Goal: Task Accomplishment & Management: Manage account settings

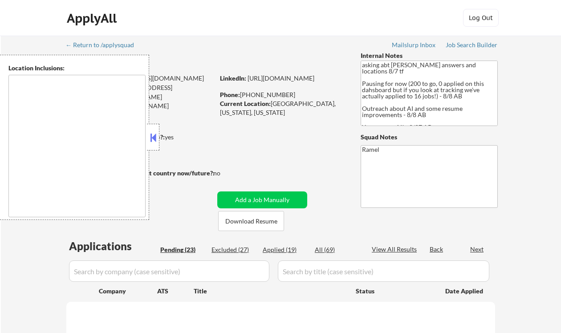
select select ""pending""
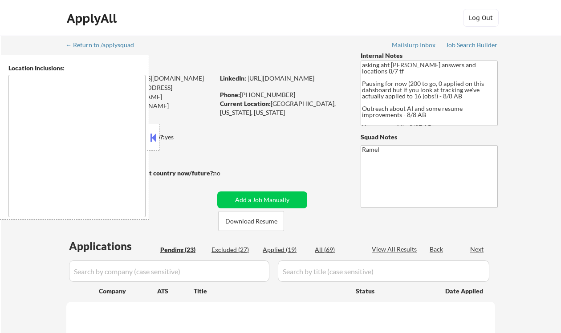
select select ""pending""
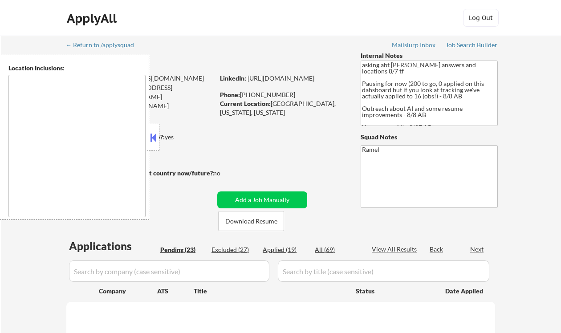
select select ""pending""
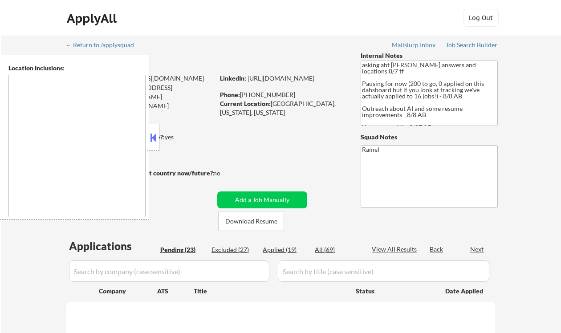
select select ""pending""
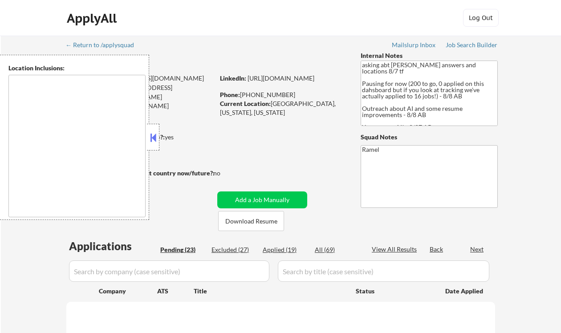
select select ""pending""
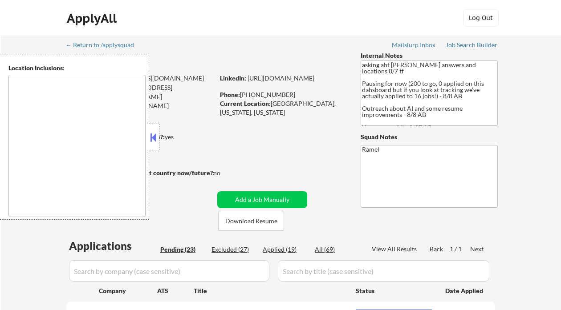
drag, startPoint x: 156, startPoint y: 141, endPoint x: 310, endPoint y: 148, distance: 154.6
click at [156, 141] on button at bounding box center [153, 137] width 10 height 13
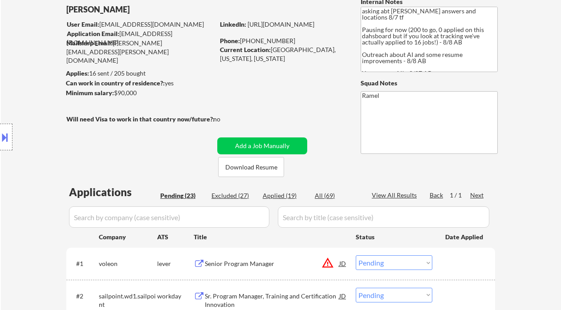
scroll to position [178, 0]
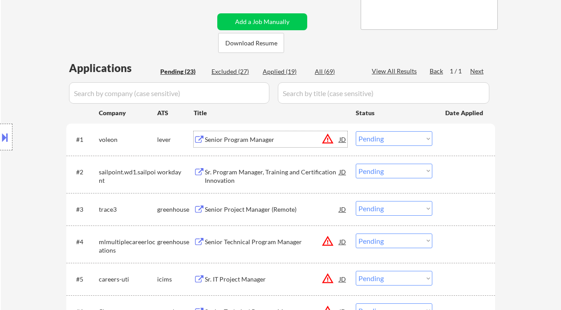
click at [256, 140] on div "Senior Program Manager" at bounding box center [272, 139] width 134 height 9
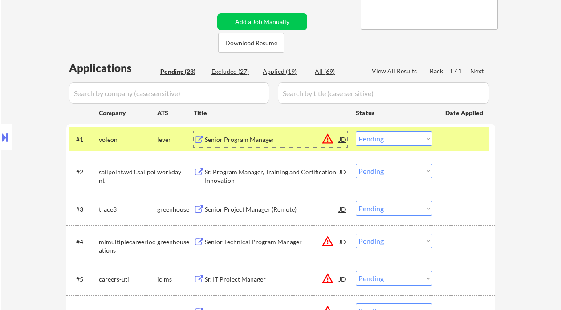
drag, startPoint x: 384, startPoint y: 139, endPoint x: 389, endPoint y: 142, distance: 6.4
click at [384, 139] on select "Choose an option... Pending Applied Excluded (Questions) Excluded (Expired) Exc…" at bounding box center [394, 138] width 77 height 15
click at [356, 131] on select "Choose an option... Pending Applied Excluded (Questions) Excluded (Expired) Exc…" at bounding box center [394, 138] width 77 height 15
click at [271, 174] on div "Sr. Program Manager, Training and Certification Innovation" at bounding box center [272, 176] width 134 height 17
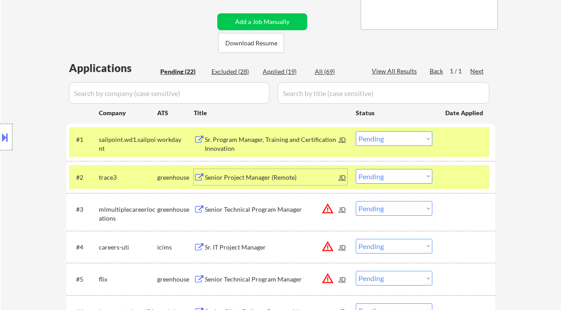
drag, startPoint x: 375, startPoint y: 138, endPoint x: 384, endPoint y: 146, distance: 11.6
click at [375, 138] on select "Choose an option... Pending Applied Excluded (Questions) Excluded (Expired) Exc…" at bounding box center [394, 138] width 77 height 15
click at [356, 131] on select "Choose an option... Pending Applied Excluded (Questions) Excluded (Expired) Exc…" at bounding box center [394, 138] width 77 height 15
click at [273, 182] on div "Senior Project Manager (Remote)" at bounding box center [272, 177] width 134 height 9
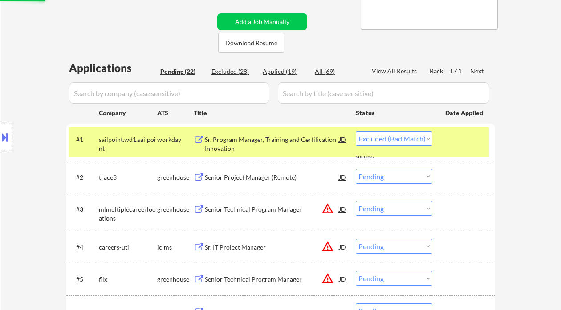
select select ""pending""
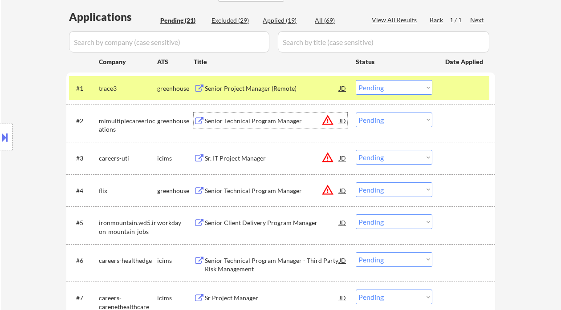
scroll to position [237, 0]
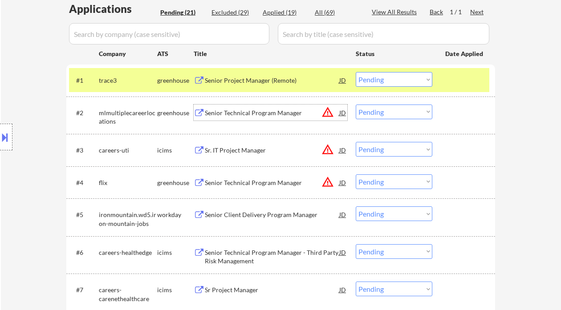
click at [252, 113] on div "Senior Technical Program Manager" at bounding box center [272, 113] width 134 height 9
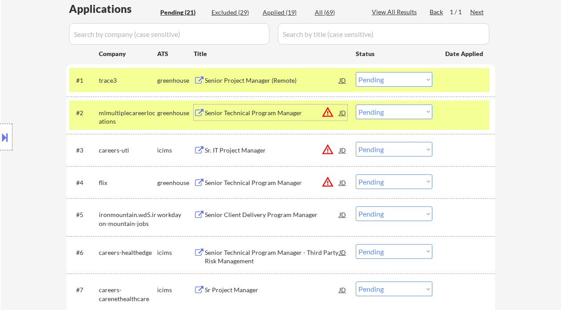
drag, startPoint x: 383, startPoint y: 110, endPoint x: 391, endPoint y: 118, distance: 11.6
click at [383, 110] on select "Choose an option... Pending Applied Excluded (Questions) Excluded (Expired) Exc…" at bounding box center [394, 112] width 77 height 15
click at [356, 105] on select "Choose an option... Pending Applied Excluded (Questions) Excluded (Expired) Exc…" at bounding box center [394, 112] width 77 height 15
click at [246, 146] on div "Sr. IT Project Manager" at bounding box center [272, 150] width 134 height 16
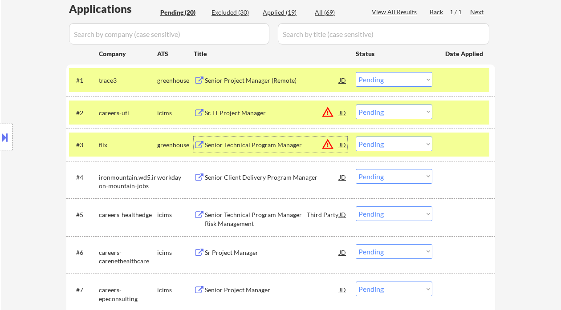
click at [393, 116] on select "Choose an option... Pending Applied Excluded (Questions) Excluded (Expired) Exc…" at bounding box center [394, 112] width 77 height 15
click at [356, 105] on select "Choose an option... Pending Applied Excluded (Questions) Excluded (Expired) Exc…" at bounding box center [394, 112] width 77 height 15
click at [263, 144] on div "Senior Technical Program Manager" at bounding box center [272, 145] width 134 height 9
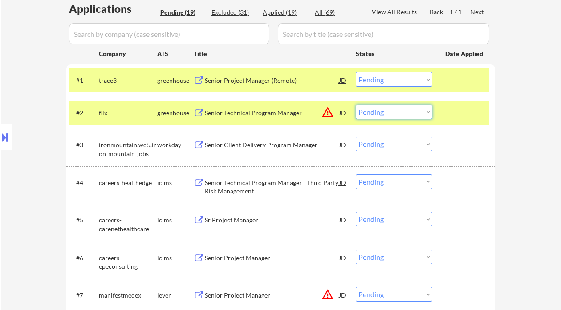
drag, startPoint x: 367, startPoint y: 113, endPoint x: 385, endPoint y: 117, distance: 18.2
click at [368, 113] on select "Choose an option... Pending Applied Excluded (Questions) Excluded (Expired) Exc…" at bounding box center [394, 112] width 77 height 15
click at [356, 105] on select "Choose an option... Pending Applied Excluded (Questions) Excluded (Expired) Exc…" at bounding box center [394, 112] width 77 height 15
click at [247, 146] on div "Senior Client Delivery Program Manager" at bounding box center [272, 145] width 134 height 9
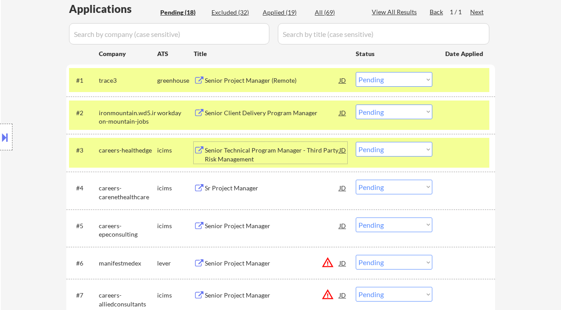
click at [391, 116] on select "Choose an option... Pending Applied Excluded (Questions) Excluded (Expired) Exc…" at bounding box center [394, 112] width 77 height 15
click at [356, 105] on select "Choose an option... Pending Applied Excluded (Questions) Excluded (Expired) Exc…" at bounding box center [394, 112] width 77 height 15
click at [235, 152] on div "Senior Technical Program Manager - Third Party Risk Management" at bounding box center [272, 154] width 134 height 17
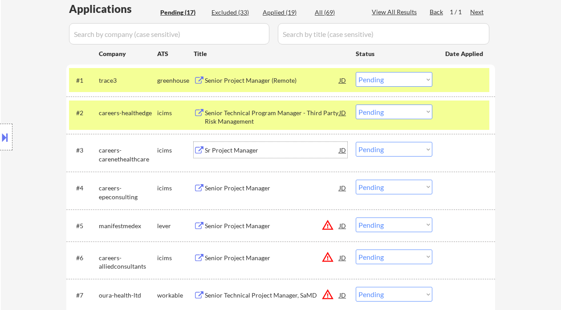
drag, startPoint x: 397, startPoint y: 112, endPoint x: 400, endPoint y: 118, distance: 7.0
click at [397, 112] on select "Choose an option... Pending Applied Excluded (Questions) Excluded (Expired) Exc…" at bounding box center [394, 112] width 77 height 15
click at [356, 105] on select "Choose an option... Pending Applied Excluded (Questions) Excluded (Expired) Exc…" at bounding box center [394, 112] width 77 height 15
click at [234, 150] on div "Sr Project Manager" at bounding box center [272, 150] width 134 height 9
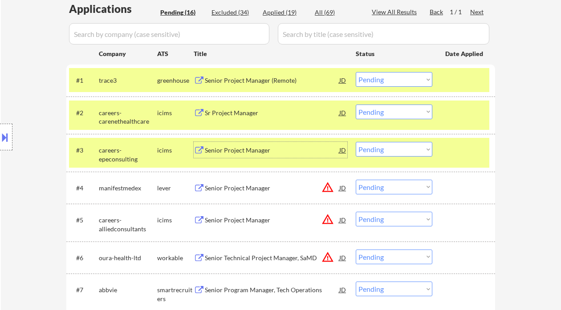
click at [380, 111] on select "Choose an option... Pending Applied Excluded (Questions) Excluded (Expired) Exc…" at bounding box center [394, 112] width 77 height 15
click at [356, 105] on select "Choose an option... Pending Applied Excluded (Questions) Excluded (Expired) Exc…" at bounding box center [394, 112] width 77 height 15
click at [231, 151] on div "Senior Project Manager" at bounding box center [272, 150] width 134 height 9
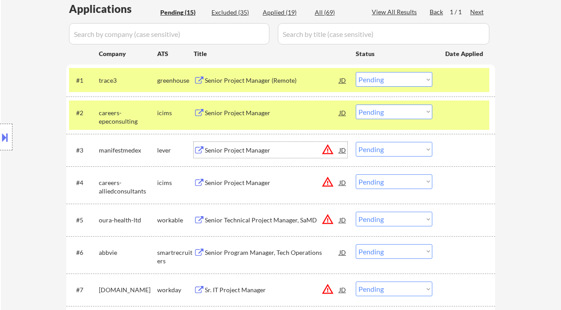
click at [378, 113] on select "Choose an option... Pending Applied Excluded (Questions) Excluded (Expired) Exc…" at bounding box center [394, 112] width 77 height 15
click at [356, 105] on select "Choose an option... Pending Applied Excluded (Questions) Excluded (Expired) Exc…" at bounding box center [394, 112] width 77 height 15
click at [250, 159] on div "#3 manifestmedex lever Senior Project Manager JD warning_amber Choose an option…" at bounding box center [279, 150] width 420 height 24
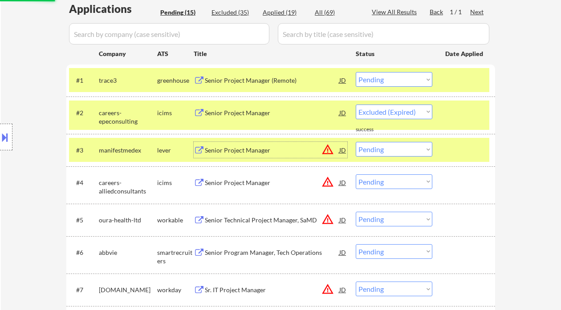
click at [249, 150] on div "Senior Project Manager" at bounding box center [272, 150] width 134 height 9
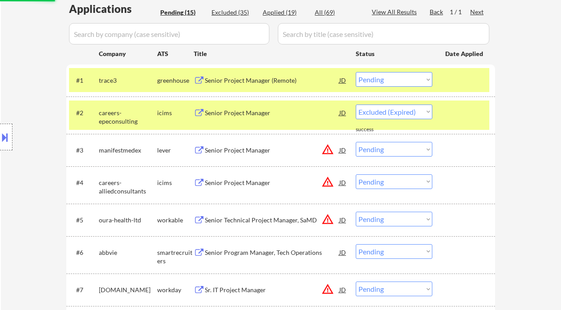
select select ""pending""
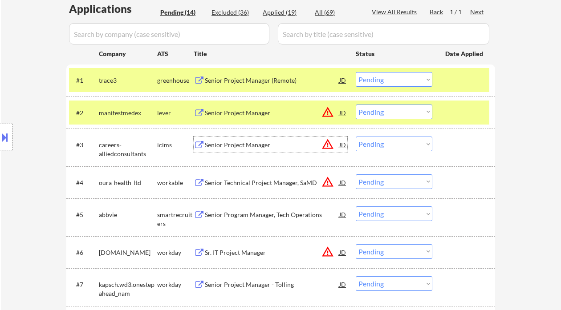
click at [385, 77] on select "Choose an option... Pending Applied Excluded (Questions) Excluded (Expired) Exc…" at bounding box center [394, 79] width 77 height 15
click at [356, 72] on select "Choose an option... Pending Applied Excluded (Questions) Excluded (Expired) Exc…" at bounding box center [394, 79] width 77 height 15
click at [244, 112] on div "Senior Project Manager" at bounding box center [272, 113] width 134 height 9
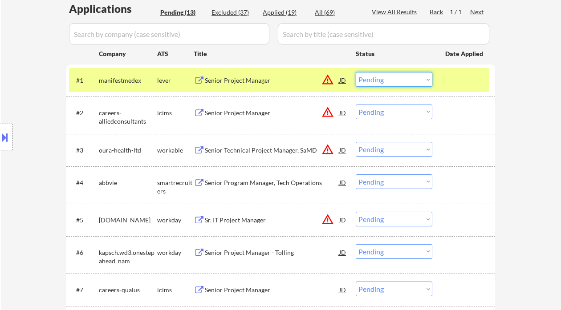
drag, startPoint x: 387, startPoint y: 79, endPoint x: 396, endPoint y: 82, distance: 9.4
click at [387, 79] on select "Choose an option... Pending Applied Excluded (Questions) Excluded (Expired) Exc…" at bounding box center [394, 79] width 77 height 15
click at [356, 72] on select "Choose an option... Pending Applied Excluded (Questions) Excluded (Expired) Exc…" at bounding box center [394, 79] width 77 height 15
click at [233, 113] on div "Senior Project Manager" at bounding box center [272, 113] width 134 height 9
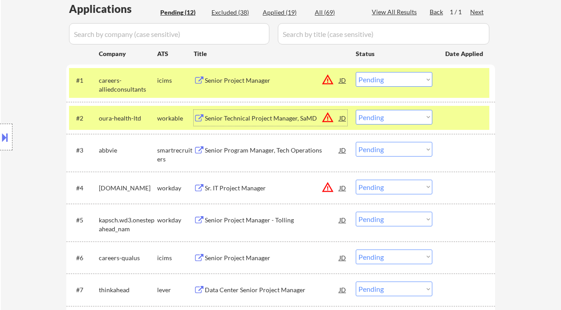
click at [377, 74] on select "Choose an option... Pending Applied Excluded (Questions) Excluded (Expired) Exc…" at bounding box center [394, 79] width 77 height 15
click at [356, 72] on select "Choose an option... Pending Applied Excluded (Questions) Excluded (Expired) Exc…" at bounding box center [394, 79] width 77 height 15
click at [243, 121] on div "Senior Technical Project Manager, SaMD" at bounding box center [272, 118] width 134 height 9
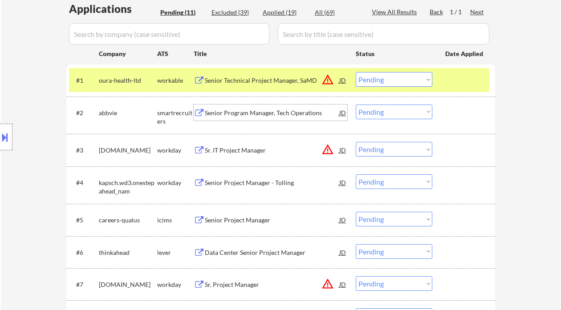
click at [378, 78] on select "Choose an option... Pending Applied Excluded (Questions) Excluded (Expired) Exc…" at bounding box center [394, 79] width 77 height 15
click at [356, 72] on select "Choose an option... Pending Applied Excluded (Questions) Excluded (Expired) Exc…" at bounding box center [394, 79] width 77 height 15
click at [252, 112] on div "Senior Program Manager, Tech Operations" at bounding box center [272, 113] width 134 height 9
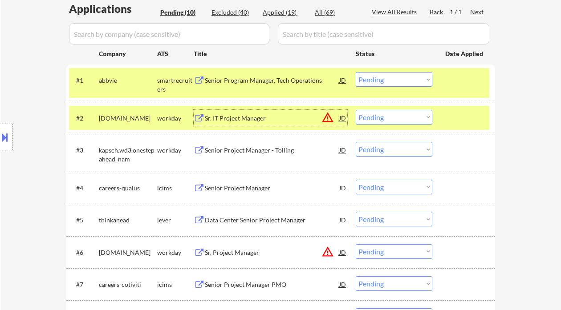
click at [397, 81] on select "Choose an option... Pending Applied Excluded (Questions) Excluded (Expired) Exc…" at bounding box center [394, 79] width 77 height 15
click at [356, 72] on select "Choose an option... Pending Applied Excluded (Questions) Excluded (Expired) Exc…" at bounding box center [394, 79] width 77 height 15
click at [240, 118] on div "Sr. IT Project Manager" at bounding box center [272, 118] width 134 height 9
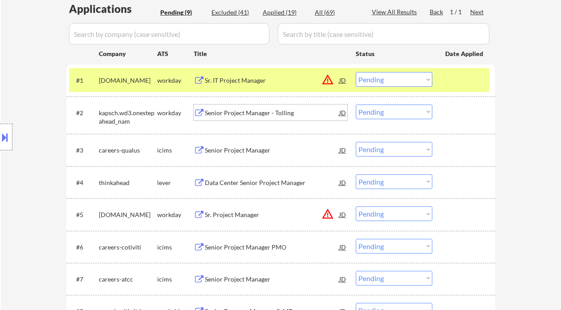
click at [390, 80] on select "Choose an option... Pending Applied Excluded (Questions) Excluded (Expired) Exc…" at bounding box center [394, 79] width 77 height 15
click at [380, 80] on select "Choose an option... Pending Applied Excluded (Questions) Excluded (Expired) Exc…" at bounding box center [394, 79] width 77 height 15
click at [356, 72] on select "Choose an option... Pending Applied Excluded (Questions) Excluded (Expired) Exc…" at bounding box center [394, 79] width 77 height 15
click at [251, 113] on div "Senior Project Manager - Tolling" at bounding box center [272, 113] width 134 height 9
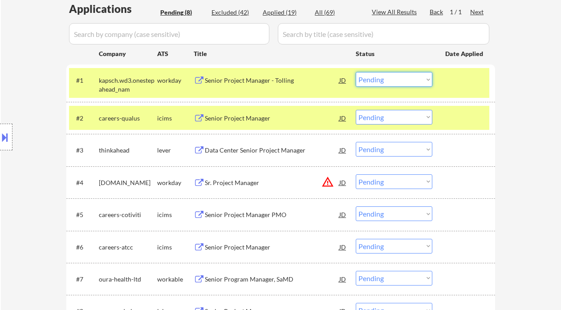
click at [380, 76] on select "Choose an option... Pending Applied Excluded (Questions) Excluded (Expired) Exc…" at bounding box center [394, 79] width 77 height 15
click at [356, 72] on select "Choose an option... Pending Applied Excluded (Questions) Excluded (Expired) Exc…" at bounding box center [394, 79] width 77 height 15
click at [234, 118] on div "Senior Project Manager" at bounding box center [272, 118] width 134 height 9
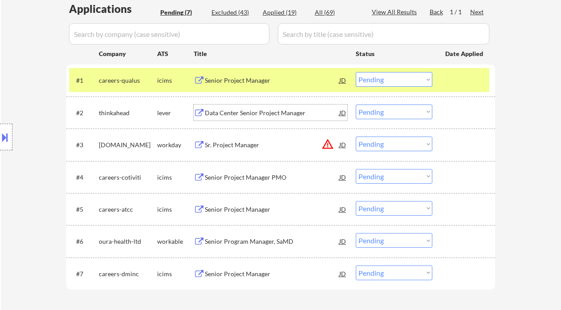
drag, startPoint x: 381, startPoint y: 81, endPoint x: 385, endPoint y: 85, distance: 5.8
click at [381, 81] on select "Choose an option... Pending Applied Excluded (Questions) Excluded (Expired) Exc…" at bounding box center [394, 79] width 77 height 15
click at [356, 72] on select "Choose an option... Pending Applied Excluded (Questions) Excluded (Expired) Exc…" at bounding box center [394, 79] width 77 height 15
click at [274, 114] on div "Data Center Senior Project Manager" at bounding box center [272, 113] width 134 height 9
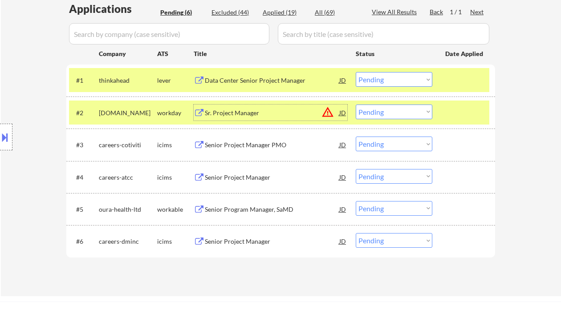
click at [394, 79] on select "Choose an option... Pending Applied Excluded (Questions) Excluded (Expired) Exc…" at bounding box center [394, 79] width 77 height 15
click at [356, 72] on select "Choose an option... Pending Applied Excluded (Questions) Excluded (Expired) Exc…" at bounding box center [394, 79] width 77 height 15
click at [248, 111] on div "Sr. Project Manager" at bounding box center [272, 113] width 134 height 9
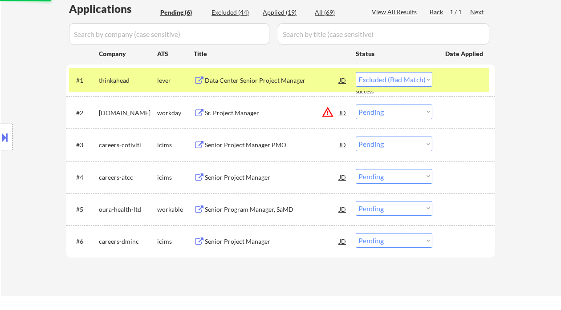
select select ""pending""
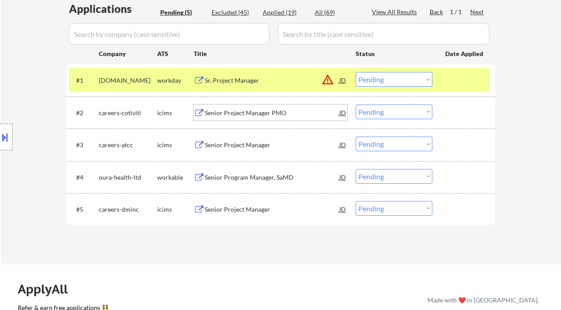
click at [258, 110] on div "Senior Project Manager PMO" at bounding box center [272, 113] width 134 height 9
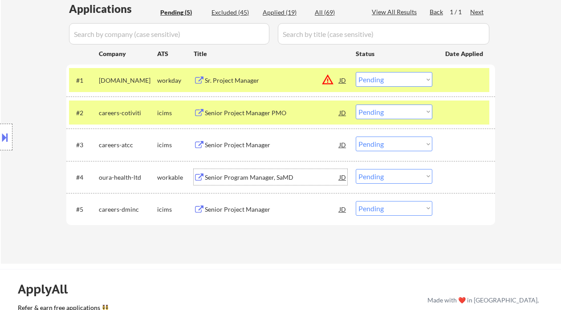
click at [234, 176] on div "Senior Program Manager, SaMD" at bounding box center [272, 177] width 134 height 9
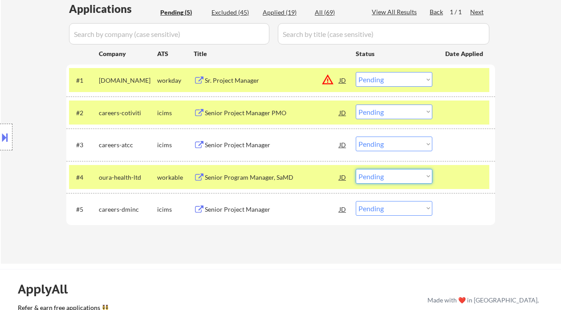
click at [391, 180] on select "Choose an option... Pending Applied Excluded (Questions) Excluded (Expired) Exc…" at bounding box center [394, 176] width 77 height 15
click at [356, 169] on select "Choose an option... Pending Applied Excluded (Questions) Excluded (Expired) Exc…" at bounding box center [394, 176] width 77 height 15
click at [249, 207] on div "Senior Project Manager" at bounding box center [272, 209] width 134 height 9
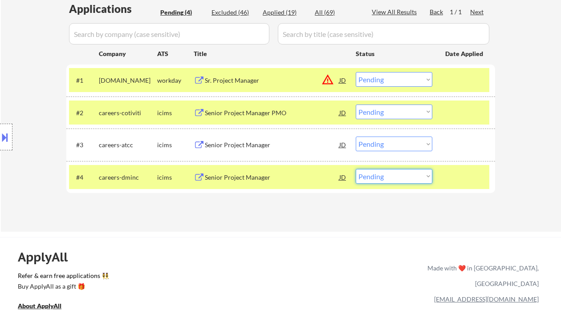
click at [373, 181] on select "Choose an option... Pending Applied Excluded (Questions) Excluded (Expired) Exc…" at bounding box center [394, 176] width 77 height 15
select select ""excluded__bad_match_""
click at [356, 169] on select "Choose an option... Pending Applied Excluded (Questions) Excluded (Expired) Exc…" at bounding box center [394, 176] width 77 height 15
click at [265, 145] on div "Senior Project Manager" at bounding box center [272, 145] width 134 height 9
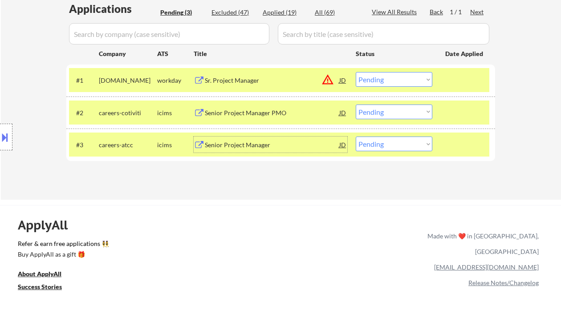
click at [393, 145] on select "Choose an option... Pending Applied Excluded (Questions) Excluded (Expired) Exc…" at bounding box center [394, 144] width 77 height 15
select select ""excluded__bad_match_""
click at [356, 137] on select "Choose an option... Pending Applied Excluded (Questions) Excluded (Expired) Exc…" at bounding box center [394, 144] width 77 height 15
click at [251, 112] on div "Senior Project Manager PMO" at bounding box center [272, 113] width 134 height 9
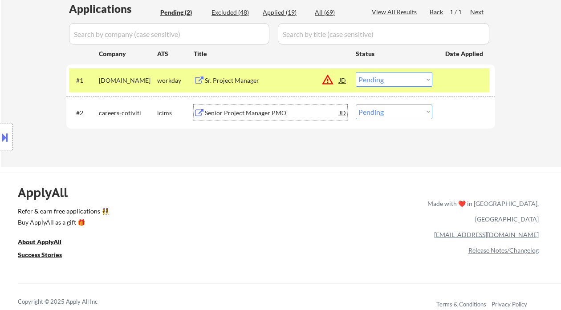
click at [376, 111] on select "Choose an option... Pending Applied Excluded (Questions) Excluded (Expired) Exc…" at bounding box center [394, 112] width 77 height 15
select select ""excluded__bad_match_""
click at [356, 105] on select "Choose an option... Pending Applied Excluded (Questions) Excluded (Expired) Exc…" at bounding box center [394, 112] width 77 height 15
click at [386, 82] on select "Choose an option... Pending Applied Excluded (Questions) Excluded (Expired) Exc…" at bounding box center [394, 79] width 77 height 15
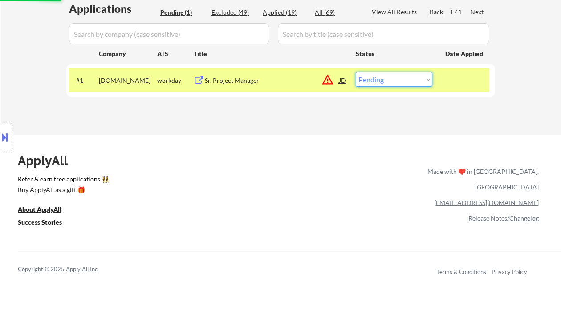
select select ""excluded__bad_match_""
click at [356, 72] on select "Choose an option... Pending Applied Excluded (Questions) Excluded (Expired) Exc…" at bounding box center [394, 79] width 77 height 15
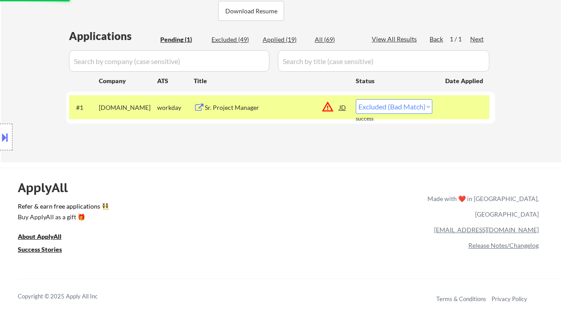
scroll to position [118, 0]
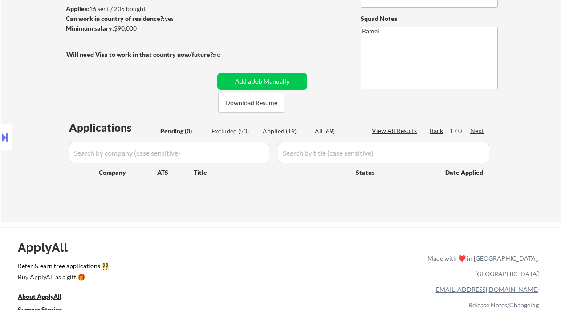
click at [509, 113] on div "← Return to /applysquad Mailslurp Inbox Job Search Builder Tyler Enfinger User …" at bounding box center [281, 69] width 560 height 305
click at [35, 28] on div "← Return to /applysquad Mailslurp Inbox Job Search Builder Tyler Enfinger User …" at bounding box center [281, 69] width 560 height 305
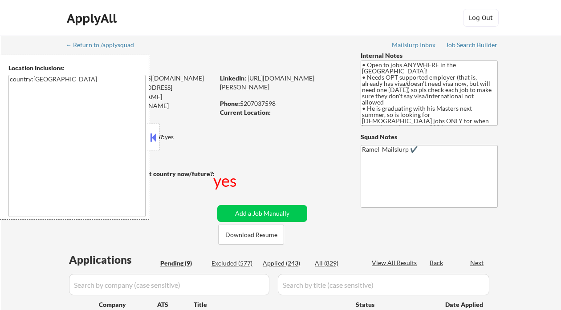
select select ""pending""
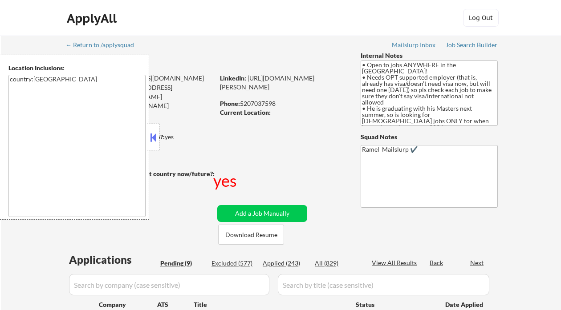
select select ""pending""
click at [153, 136] on button at bounding box center [153, 137] width 10 height 13
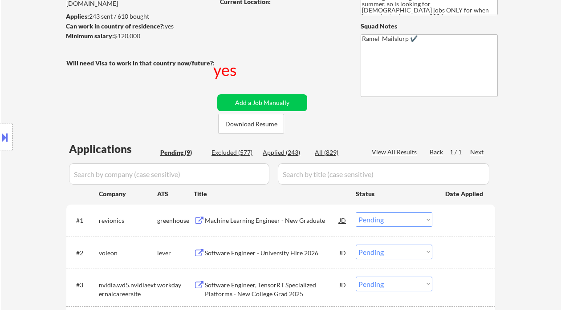
scroll to position [178, 0]
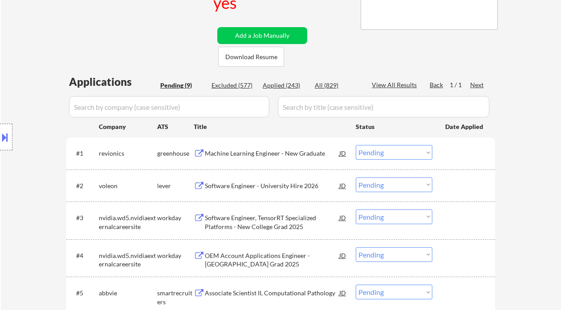
click at [256, 156] on div "Machine Learning Engineer - New Graduate" at bounding box center [272, 153] width 134 height 9
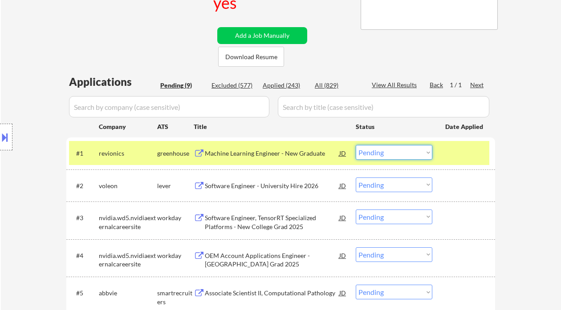
click at [422, 156] on select "Choose an option... Pending Applied Excluded (Questions) Excluded (Expired) Exc…" at bounding box center [394, 152] width 77 height 15
click at [356, 145] on select "Choose an option... Pending Applied Excluded (Questions) Excluded (Expired) Exc…" at bounding box center [394, 152] width 77 height 15
click at [264, 186] on div "Software Engineer - University Hire 2026" at bounding box center [272, 186] width 134 height 9
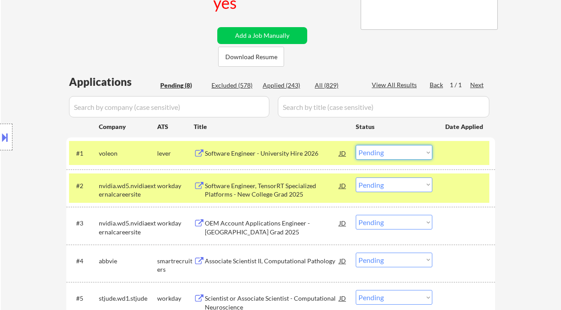
click at [398, 157] on select "Choose an option... Pending Applied Excluded (Questions) Excluded (Expired) Exc…" at bounding box center [394, 152] width 77 height 15
select select ""excluded__bad_match_""
click at [356, 145] on select "Choose an option... Pending Applied Excluded (Questions) Excluded (Expired) Exc…" at bounding box center [394, 152] width 77 height 15
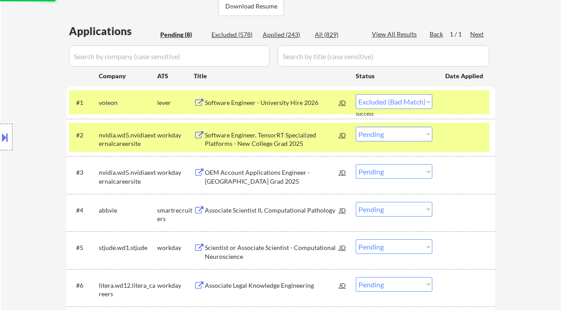
scroll to position [237, 0]
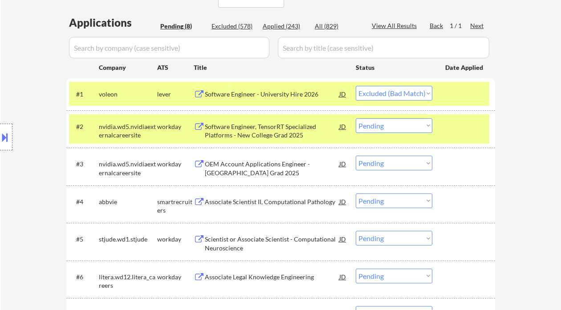
drag, startPoint x: 376, startPoint y: 125, endPoint x: 379, endPoint y: 129, distance: 5.4
click at [376, 125] on select "Choose an option... Pending Applied Excluded (Questions) Excluded (Expired) Exc…" at bounding box center [394, 125] width 77 height 15
select select ""excluded__other_""
click at [356, 118] on select "Choose an option... Pending Applied Excluded (Questions) Excluded (Expired) Exc…" at bounding box center [394, 125] width 77 height 15
click at [393, 166] on select "Choose an option... Pending Applied Excluded (Questions) Excluded (Expired) Exc…" at bounding box center [394, 163] width 77 height 15
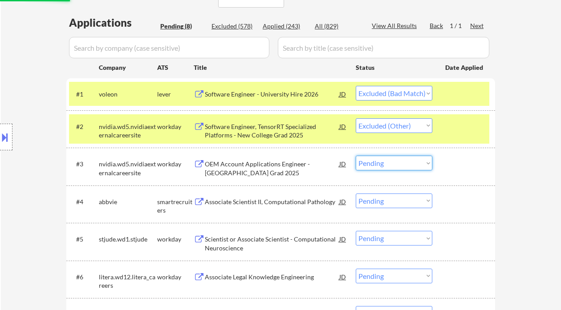
select select ""excluded__other_""
click at [356, 156] on select "Choose an option... Pending Applied Excluded (Questions) Excluded (Expired) Exc…" at bounding box center [394, 163] width 77 height 15
click at [248, 201] on div "Associate Scientist II, Computational Pathology" at bounding box center [272, 202] width 134 height 9
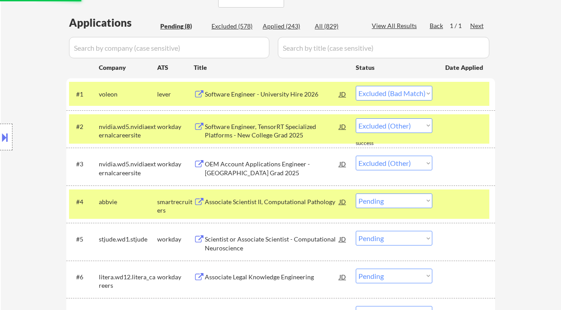
select select ""pending""
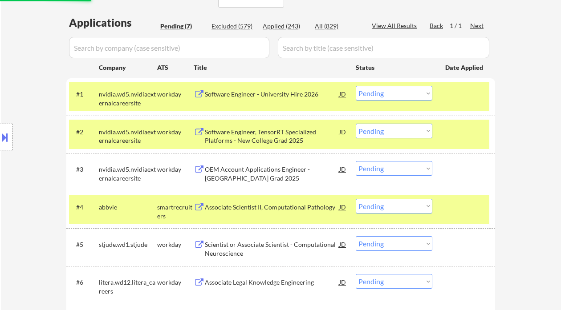
select select ""excluded__other_""
select select ""pending""
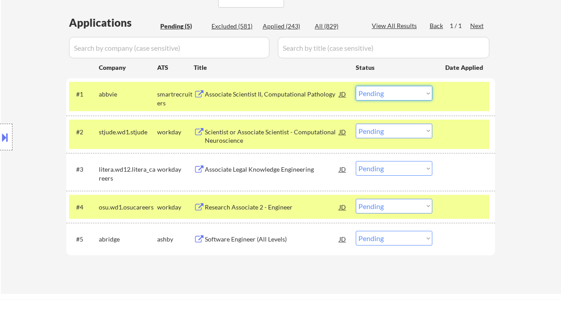
drag, startPoint x: 389, startPoint y: 94, endPoint x: 394, endPoint y: 100, distance: 7.9
click at [389, 94] on select "Choose an option... Pending Applied Excluded (Questions) Excluded (Expired) Exc…" at bounding box center [394, 93] width 77 height 15
click at [356, 86] on select "Choose an option... Pending Applied Excluded (Questions) Excluded (Expired) Exc…" at bounding box center [394, 93] width 77 height 15
select select ""pending""
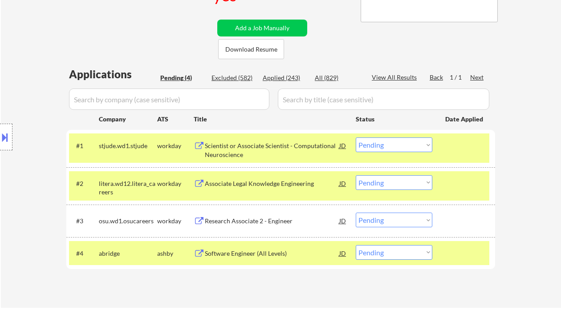
scroll to position [224, 0]
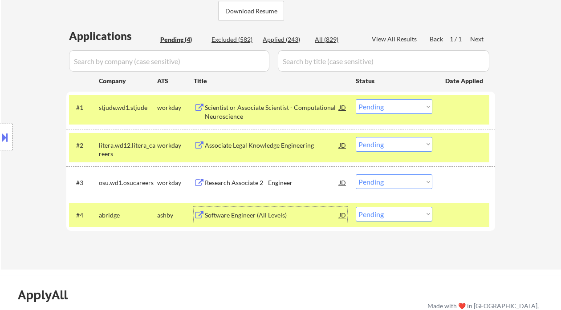
click at [252, 214] on div "Software Engineer (All Levels)" at bounding box center [272, 215] width 134 height 9
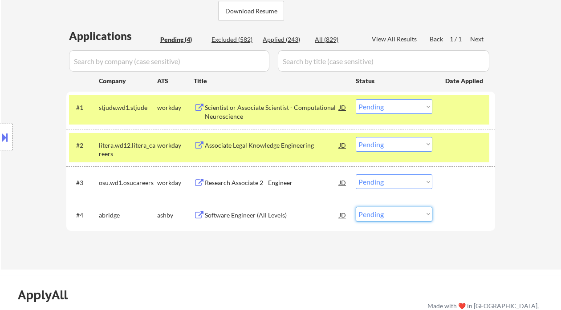
click at [399, 216] on select "Choose an option... Pending Applied Excluded (Questions) Excluded (Expired) Exc…" at bounding box center [394, 214] width 77 height 15
select select ""excluded__bad_match_""
click at [356, 207] on select "Choose an option... Pending Applied Excluded (Questions) Excluded (Expired) Exc…" at bounding box center [394, 214] width 77 height 15
click at [260, 183] on div "Research Associate 2 - Engineer" at bounding box center [272, 182] width 134 height 9
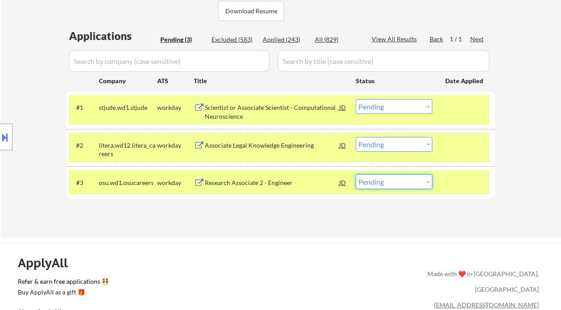
drag, startPoint x: 389, startPoint y: 179, endPoint x: 394, endPoint y: 189, distance: 10.4
click at [389, 179] on select "Choose an option... Pending Applied Excluded (Questions) Excluded (Expired) Exc…" at bounding box center [394, 181] width 77 height 15
select select ""excluded__bad_match_""
click at [356, 174] on select "Choose an option... Pending Applied Excluded (Questions) Excluded (Expired) Exc…" at bounding box center [394, 181] width 77 height 15
click at [268, 148] on div "Associate Legal Knowledge Engineering" at bounding box center [272, 145] width 134 height 9
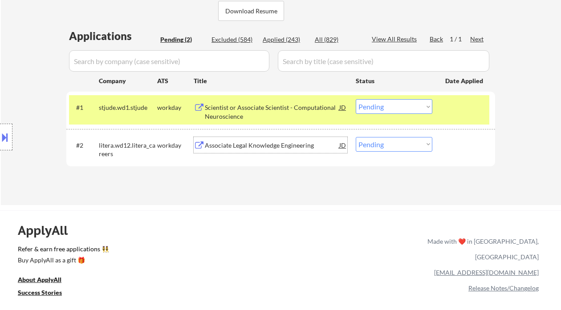
click at [391, 150] on select "Choose an option... Pending Applied Excluded (Questions) Excluded (Expired) Exc…" at bounding box center [394, 144] width 77 height 15
select select ""excluded__bad_match_""
click at [356, 137] on select "Choose an option... Pending Applied Excluded (Questions) Excluded (Expired) Exc…" at bounding box center [394, 144] width 77 height 15
click at [255, 105] on div "Scientist or Associate Scientist - Computational Neuroscience" at bounding box center [272, 111] width 134 height 17
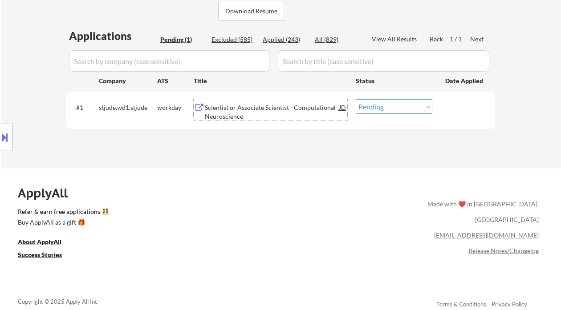
click at [403, 105] on select "Choose an option... Pending Applied Excluded (Questions) Excluded (Expired) Exc…" at bounding box center [394, 106] width 77 height 15
select select ""excluded__bad_match_""
click at [356, 99] on select "Choose an option... Pending Applied Excluded (Questions) Excluded (Expired) Exc…" at bounding box center [394, 106] width 77 height 15
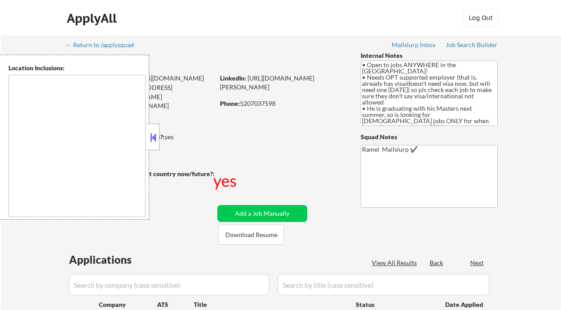
type textarea "country:US"
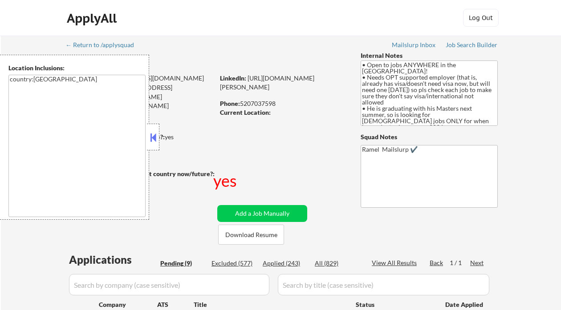
select select ""pending""
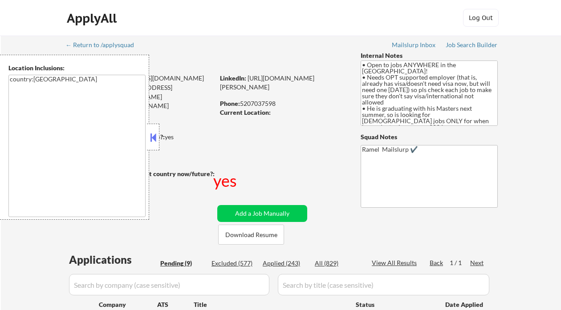
select select ""pending""
click at [155, 132] on button at bounding box center [153, 137] width 10 height 13
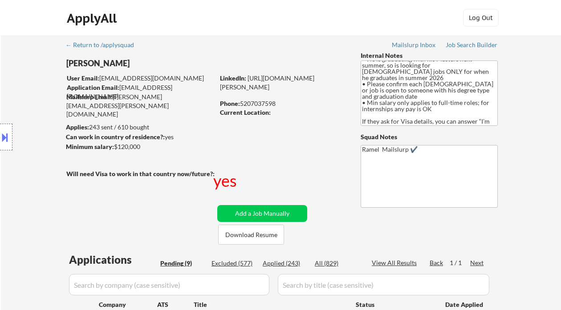
scroll to position [81, 0]
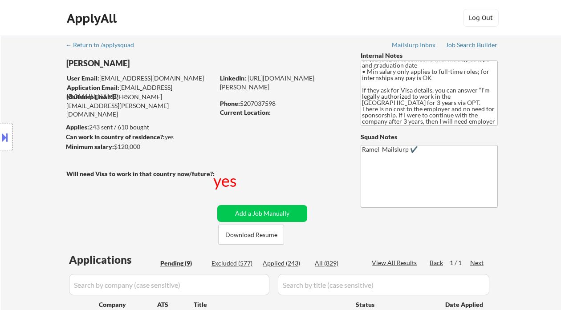
click at [280, 265] on div "Applied (243)" at bounding box center [285, 263] width 45 height 9
select select ""applied""
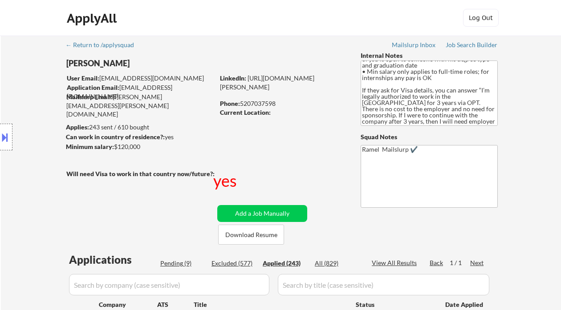
select select ""applied""
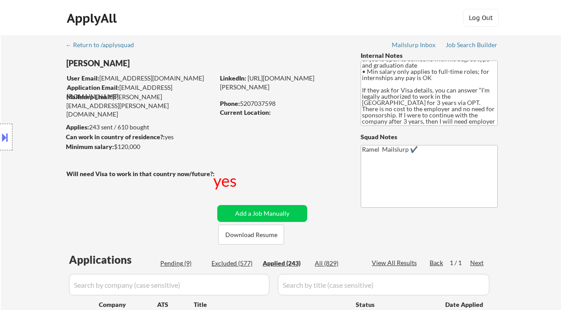
select select ""applied""
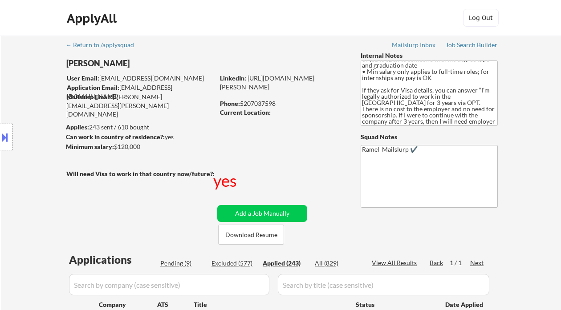
select select ""applied""
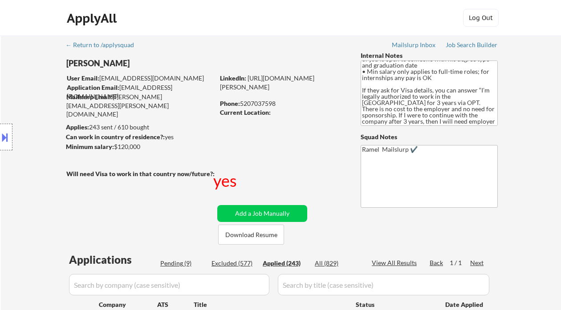
select select ""applied""
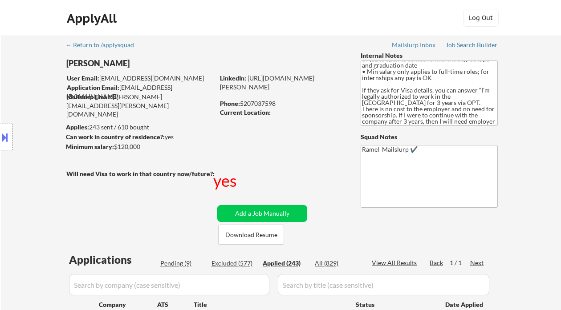
select select ""applied""
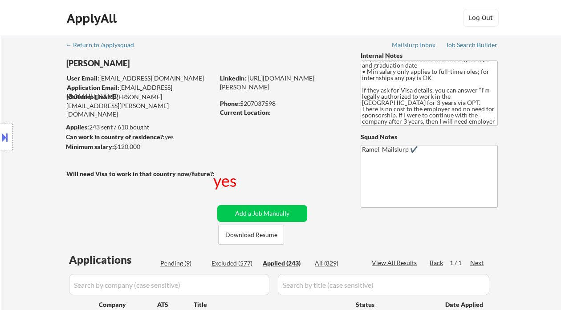
select select ""applied""
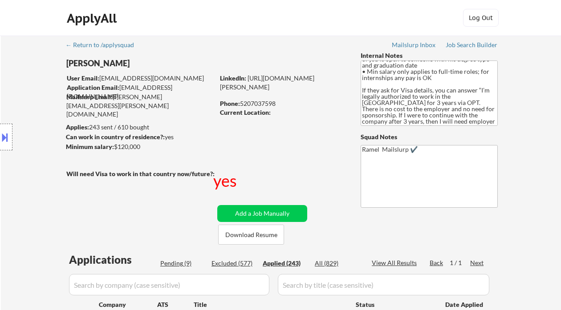
select select ""applied""
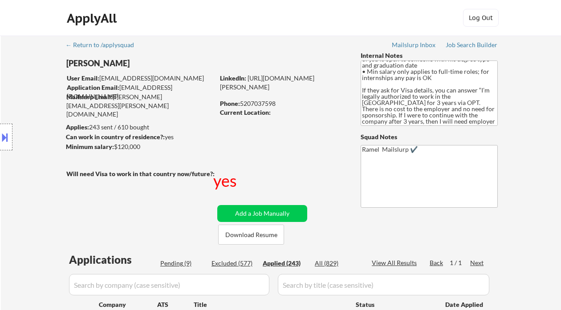
select select ""applied""
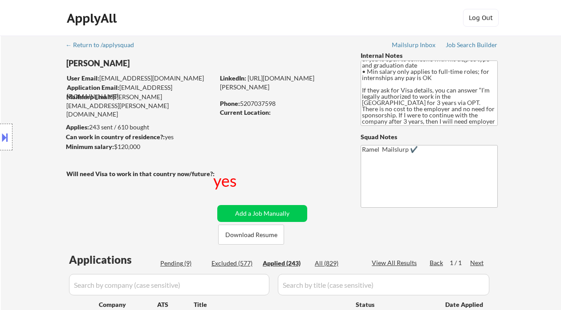
select select ""applied""
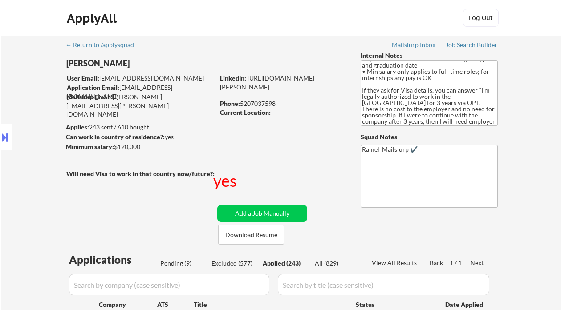
select select ""applied""
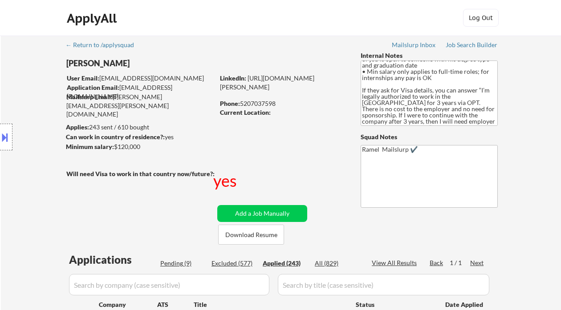
select select ""applied""
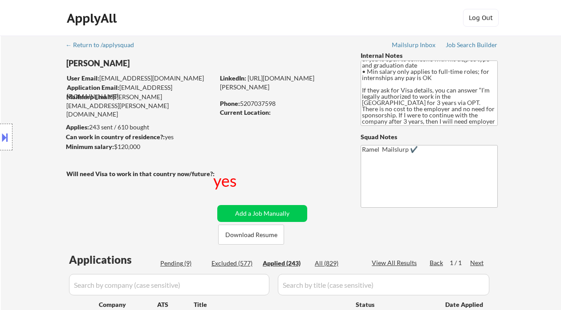
select select ""applied""
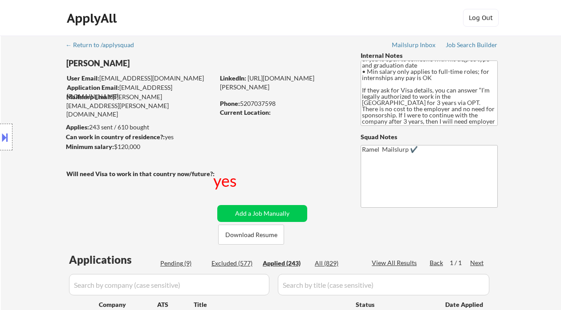
select select ""applied""
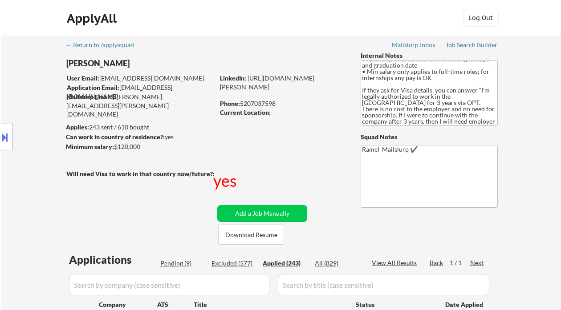
select select ""applied""
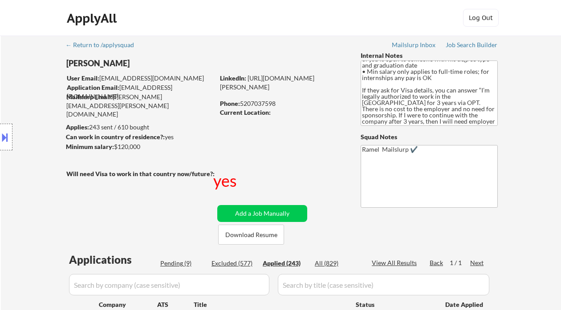
select select ""applied""
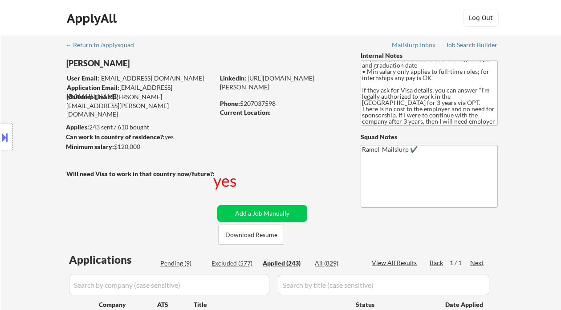
select select ""applied""
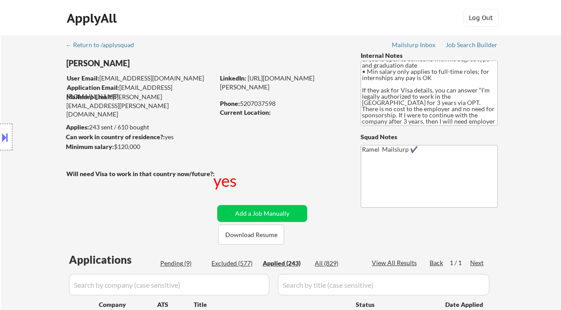
select select ""applied""
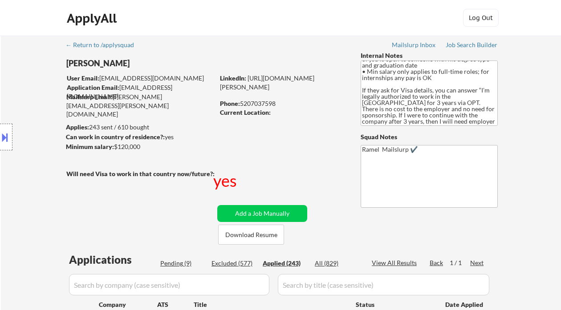
select select ""applied""
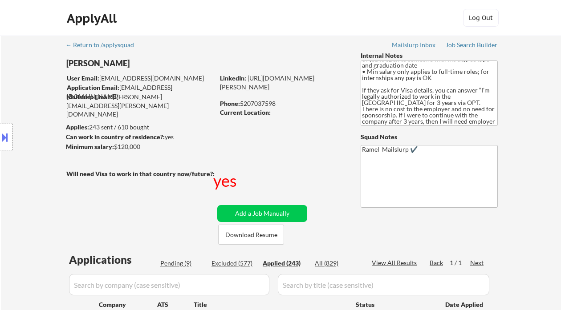
select select ""applied""
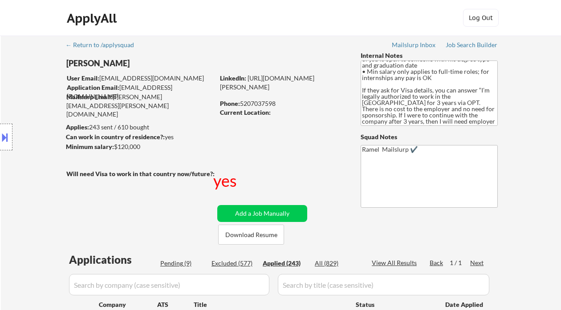
select select ""applied""
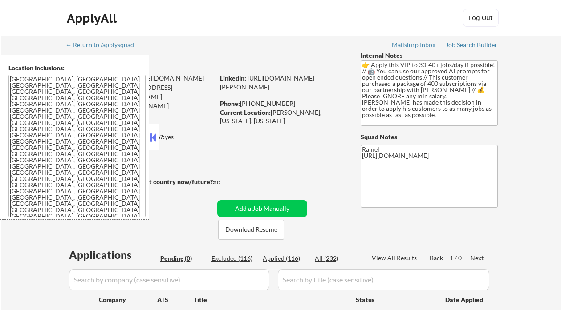
drag, startPoint x: 153, startPoint y: 138, endPoint x: 174, endPoint y: 142, distance: 20.9
click at [153, 138] on button at bounding box center [153, 137] width 10 height 13
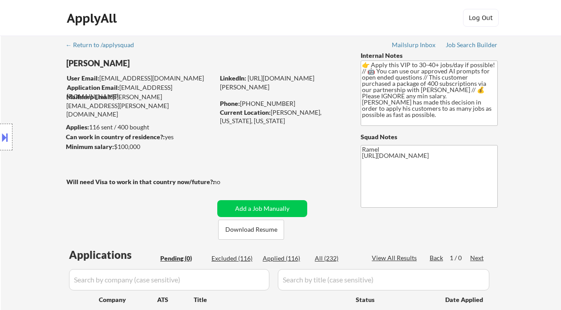
click at [8, 53] on div "← Return to /applysquad Mailslurp Inbox Job Search Builder [PERSON_NAME] User E…" at bounding box center [281, 193] width 560 height 314
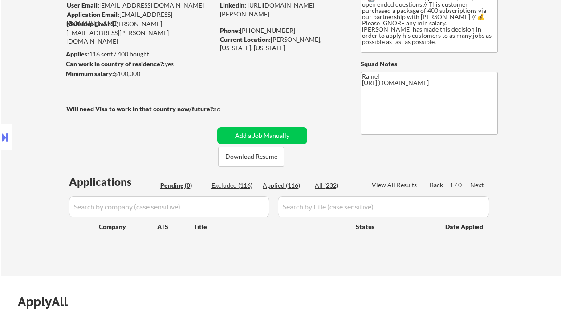
scroll to position [59, 0]
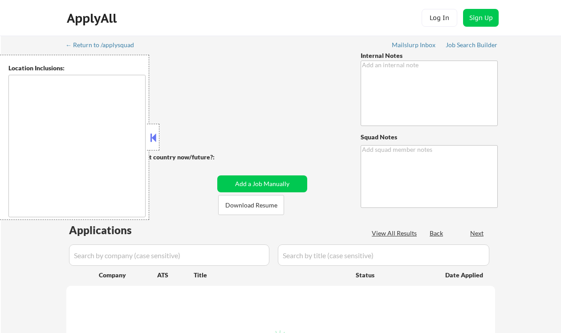
type textarea "🚨 does NOT want remote jobs, ONLY [GEOGRAPHIC_DATA]/[GEOGRAPHIC_DATA]/[GEOGRAPH…"
type textarea "Ramel"
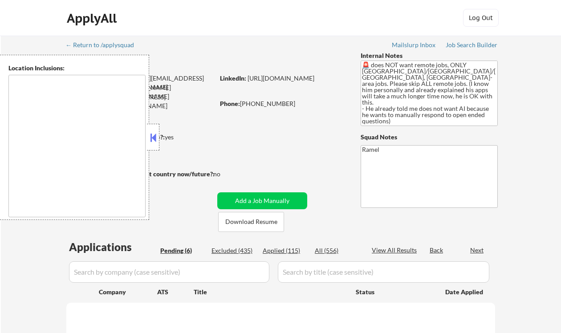
click at [154, 141] on button at bounding box center [153, 137] width 10 height 13
select select ""pending""
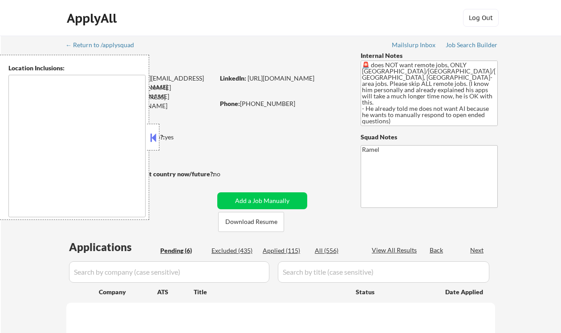
select select ""pending""
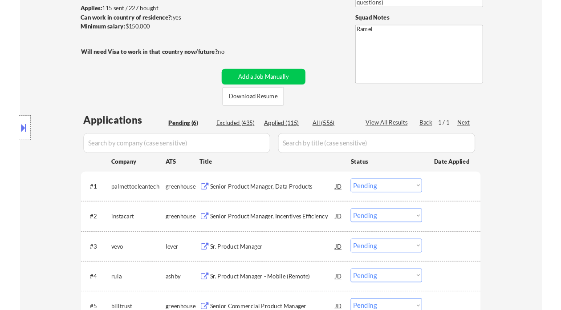
scroll to position [178, 0]
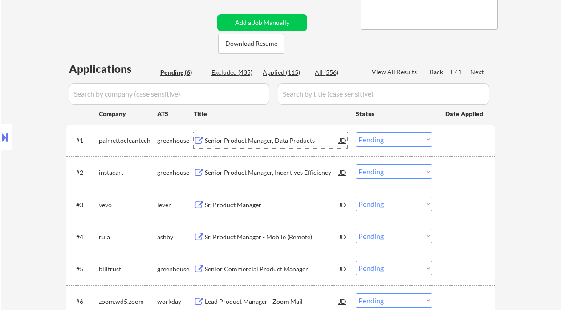
click at [251, 142] on div "Senior Product Manager, Data Products" at bounding box center [272, 140] width 134 height 9
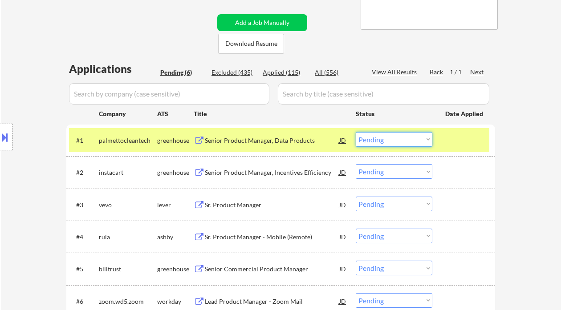
drag, startPoint x: 400, startPoint y: 138, endPoint x: 403, endPoint y: 146, distance: 9.6
click at [400, 138] on select "Choose an option... Pending Applied Excluded (Questions) Excluded (Expired) Exc…" at bounding box center [394, 139] width 77 height 15
click at [356, 132] on select "Choose an option... Pending Applied Excluded (Questions) Excluded (Expired) Exc…" at bounding box center [394, 139] width 77 height 15
click at [249, 173] on div "Senior Product Manager, Incentives Efficiency" at bounding box center [272, 172] width 134 height 9
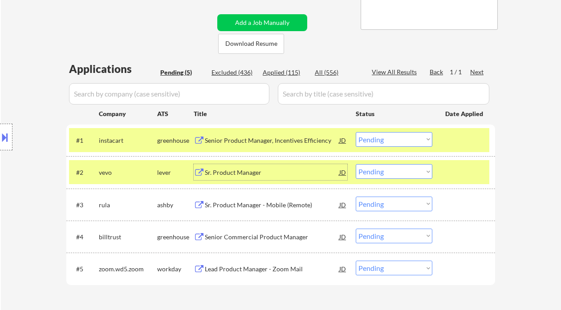
click at [384, 141] on select "Choose an option... Pending Applied Excluded (Questions) Excluded (Expired) Exc…" at bounding box center [394, 139] width 77 height 15
click at [356, 132] on select "Choose an option... Pending Applied Excluded (Questions) Excluded (Expired) Exc…" at bounding box center [394, 139] width 77 height 15
click at [231, 175] on div "Sr. Product Manager" at bounding box center [272, 172] width 134 height 9
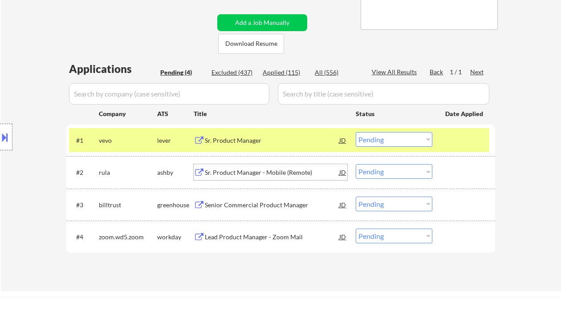
click at [405, 143] on select "Choose an option... Pending Applied Excluded (Questions) Excluded (Expired) Exc…" at bounding box center [394, 139] width 77 height 15
click at [356, 132] on select "Choose an option... Pending Applied Excluded (Questions) Excluded (Expired) Exc…" at bounding box center [394, 139] width 77 height 15
click at [407, 203] on select "Choose an option... Pending Applied Excluded (Questions) Excluded (Expired) Exc…" at bounding box center [394, 204] width 77 height 15
click at [308, 175] on div "Sr. Product Manager - Mobile (Remote)" at bounding box center [272, 172] width 134 height 9
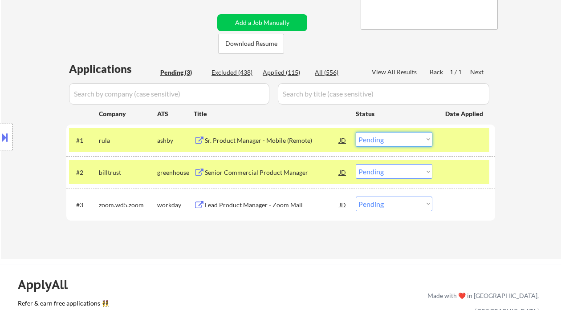
click at [417, 142] on select "Choose an option... Pending Applied Excluded (Questions) Excluded (Expired) Exc…" at bounding box center [394, 139] width 77 height 15
click at [356, 132] on select "Choose an option... Pending Applied Excluded (Questions) Excluded (Expired) Exc…" at bounding box center [394, 139] width 77 height 15
click at [274, 171] on div "Senior Commercial Product Manager" at bounding box center [272, 172] width 134 height 9
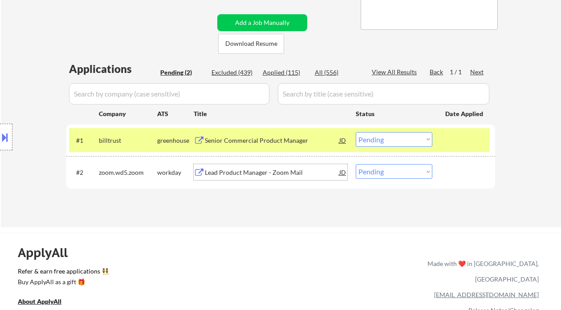
click at [391, 144] on select "Choose an option... Pending Applied Excluded (Questions) Excluded (Expired) Exc…" at bounding box center [394, 139] width 77 height 15
click at [356, 132] on select "Choose an option... Pending Applied Excluded (Questions) Excluded (Expired) Exc…" at bounding box center [394, 139] width 77 height 15
click at [275, 173] on div "Lead Product Manager - Zoom Mail" at bounding box center [272, 172] width 134 height 9
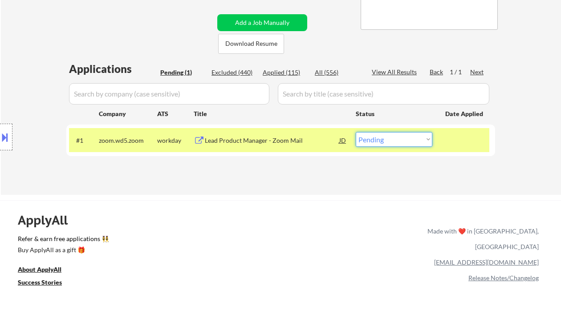
drag, startPoint x: 397, startPoint y: 139, endPoint x: 400, endPoint y: 146, distance: 8.4
click at [397, 139] on select "Choose an option... Pending Applied Excluded (Questions) Excluded (Expired) Exc…" at bounding box center [394, 139] width 77 height 15
select select ""excluded__location_""
click at [356, 132] on select "Choose an option... Pending Applied Excluded (Questions) Excluded (Expired) Exc…" at bounding box center [394, 139] width 77 height 15
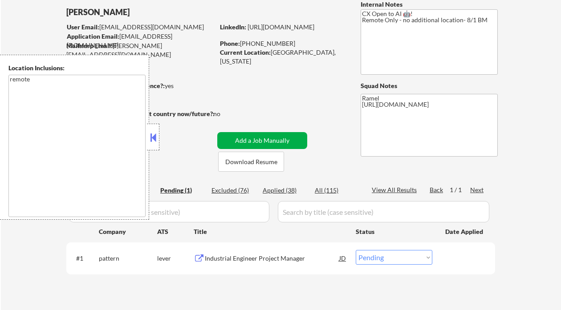
scroll to position [59, 0]
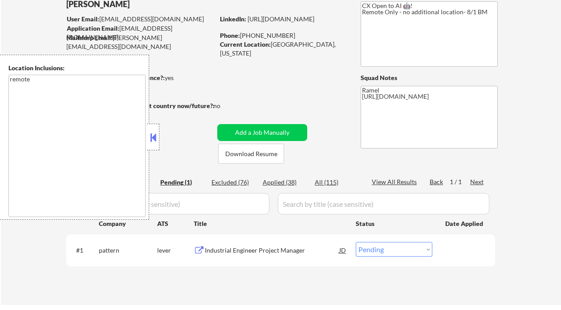
click at [144, 136] on textarea "remote" at bounding box center [76, 146] width 137 height 142
click at [154, 138] on button at bounding box center [153, 137] width 10 height 13
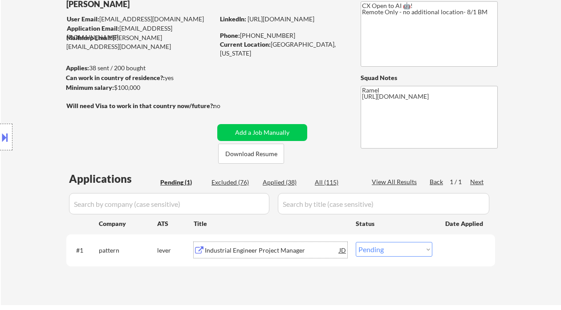
click at [291, 248] on div "Industrial Engineer Project Manager" at bounding box center [272, 250] width 134 height 9
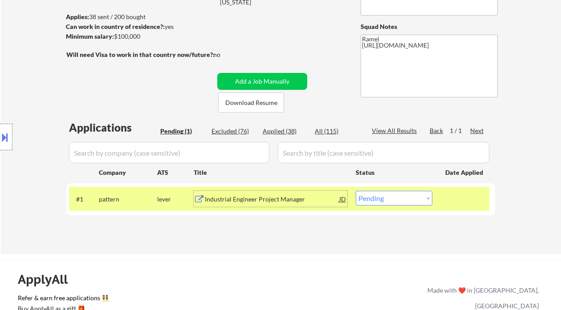
scroll to position [118, 0]
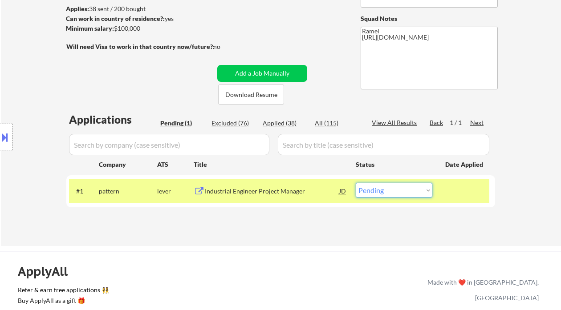
drag, startPoint x: 387, startPoint y: 188, endPoint x: 393, endPoint y: 208, distance: 20.8
click at [387, 188] on select "Choose an option... Pending Applied Excluded (Questions) Excluded (Expired) Exc…" at bounding box center [394, 190] width 77 height 15
drag, startPoint x: 397, startPoint y: 184, endPoint x: 409, endPoint y: 194, distance: 15.5
click at [397, 184] on select "Choose an option... Pending Applied Excluded (Questions) Excluded (Expired) Exc…" at bounding box center [394, 190] width 77 height 15
select select ""excluded__bad_match_""
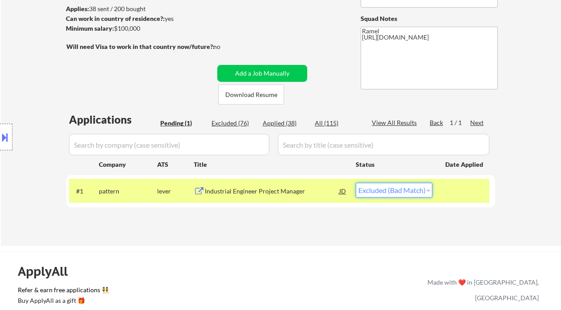
click at [356, 183] on select "Choose an option... Pending Applied Excluded (Questions) Excluded (Expired) Exc…" at bounding box center [394, 190] width 77 height 15
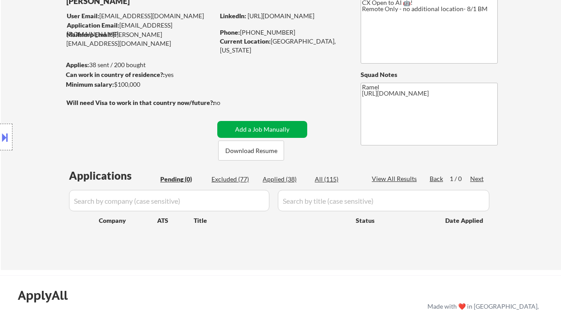
scroll to position [59, 0]
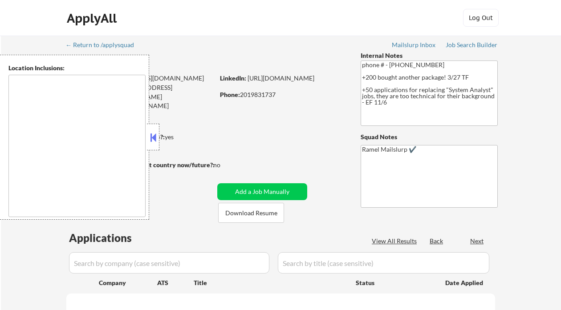
select select ""pending""
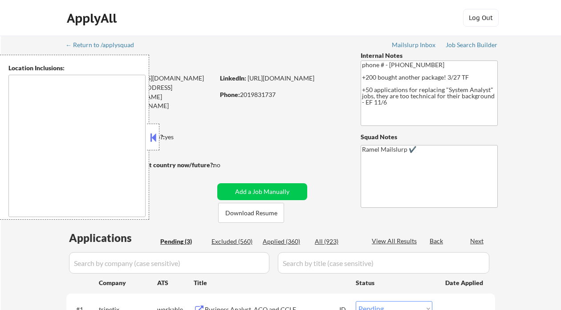
type textarea "Concord, CA Pleasant Hill, CA Walnut Creek, CA Martinez, CA Clayton, CA Lafayet…"
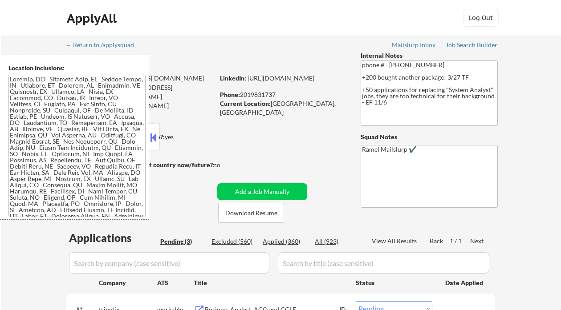
click at [153, 135] on button at bounding box center [153, 137] width 10 height 13
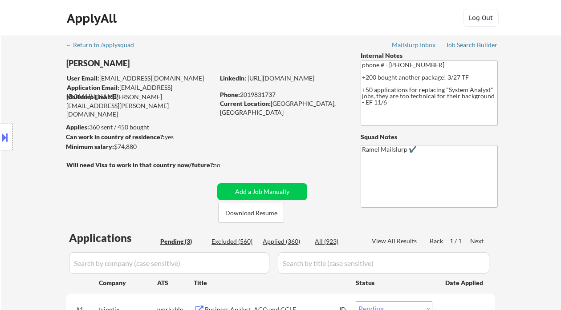
click at [13, 59] on div "Location Inclusions:" at bounding box center [79, 137] width 159 height 165
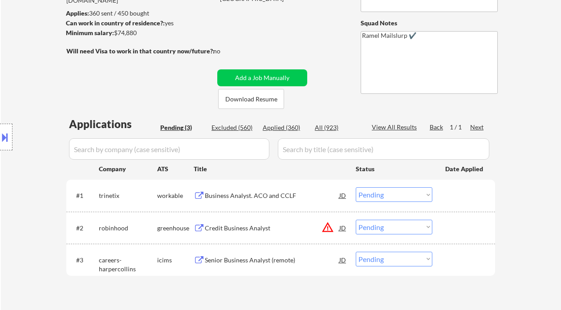
scroll to position [118, 0]
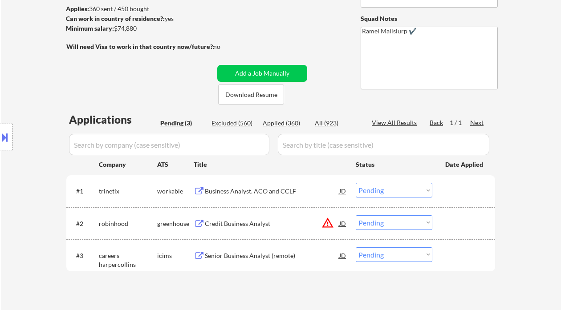
click at [250, 198] on div "Business Analyst. ACO and CCLF" at bounding box center [272, 191] width 134 height 16
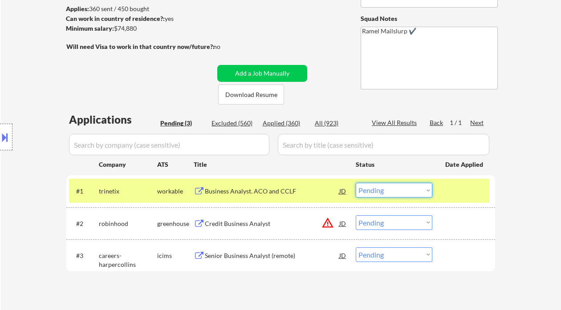
click at [383, 196] on select "Choose an option... Pending Applied Excluded (Questions) Excluded (Expired) Exc…" at bounding box center [394, 190] width 77 height 15
click at [356, 183] on select "Choose an option... Pending Applied Excluded (Questions) Excluded (Expired) Exc…" at bounding box center [394, 190] width 77 height 15
click at [284, 259] on div "Senior Business Analyst (remote)" at bounding box center [272, 255] width 134 height 9
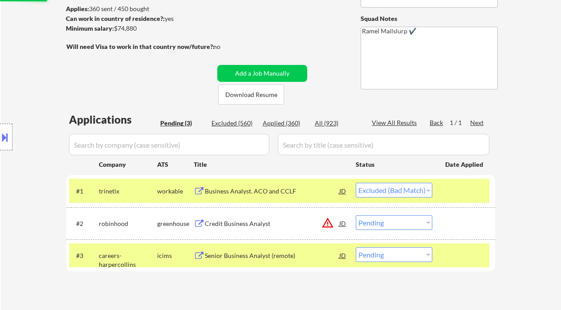
select select ""pending""
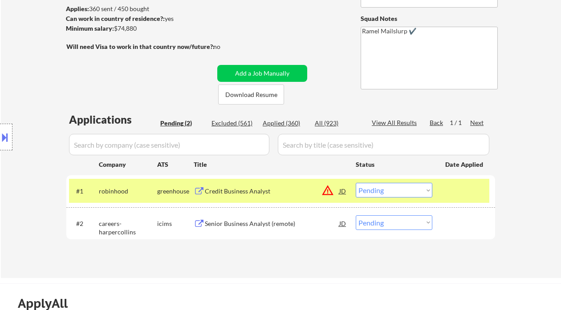
drag, startPoint x: 405, startPoint y: 222, endPoint x: 404, endPoint y: 227, distance: 5.4
click at [405, 222] on select "Choose an option... Pending Applied Excluded (Questions) Excluded (Expired) Exc…" at bounding box center [394, 222] width 77 height 15
select select ""excluded__bad_match_""
click at [356, 215] on select "Choose an option... Pending Applied Excluded (Questions) Excluded (Expired) Exc…" at bounding box center [394, 222] width 77 height 15
click at [262, 193] on div "Credit Business Analyst" at bounding box center [272, 191] width 134 height 9
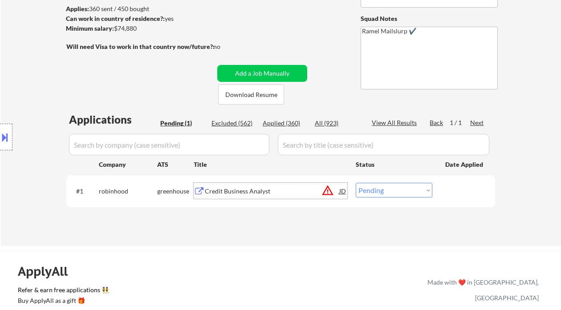
click at [400, 191] on select "Choose an option... Pending Applied Excluded (Questions) Excluded (Expired) Exc…" at bounding box center [394, 190] width 77 height 15
select select ""excluded__bad_match_""
click at [356, 183] on select "Choose an option... Pending Applied Excluded (Questions) Excluded (Expired) Exc…" at bounding box center [394, 190] width 77 height 15
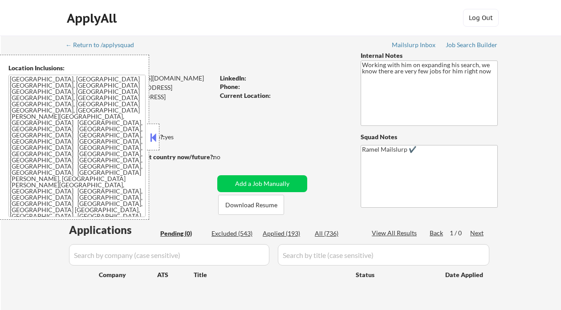
click at [22, 244] on div "← Return to /applysquad Mailslurp Inbox Job Search Builder Giovanni Peyo User E…" at bounding box center [281, 180] width 560 height 289
click at [154, 139] on button at bounding box center [153, 137] width 10 height 13
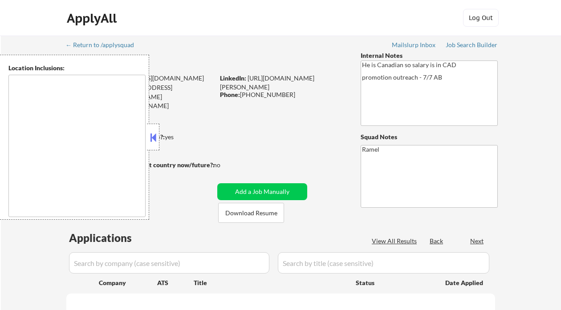
select select ""pending""
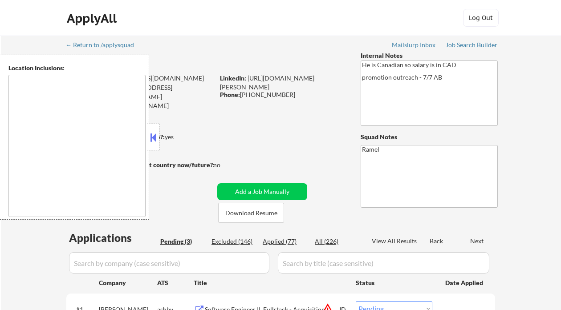
type textarea "remote"
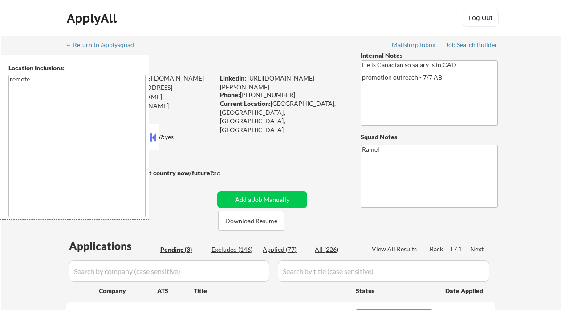
click at [154, 138] on button at bounding box center [153, 137] width 10 height 13
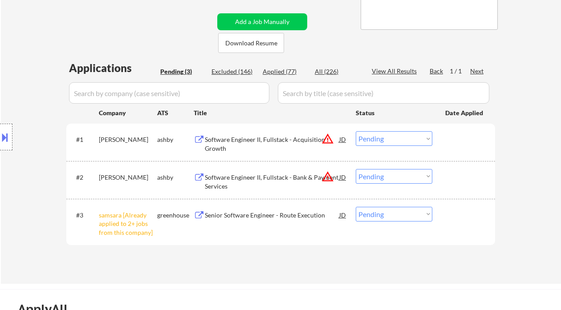
scroll to position [237, 0]
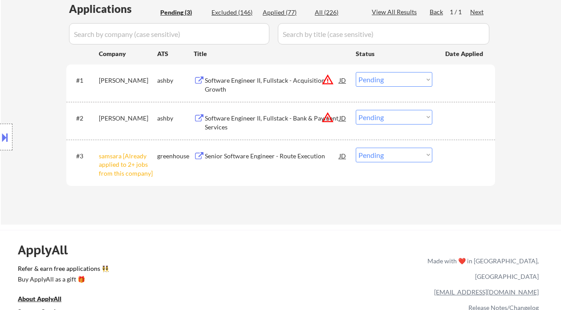
click at [395, 157] on select "Choose an option... Pending Applied Excluded (Questions) Excluded (Expired) Exc…" at bounding box center [394, 155] width 77 height 15
select select ""excluded__other_""
click at [356, 148] on select "Choose an option... Pending Applied Excluded (Questions) Excluded (Expired) Exc…" at bounding box center [394, 155] width 77 height 15
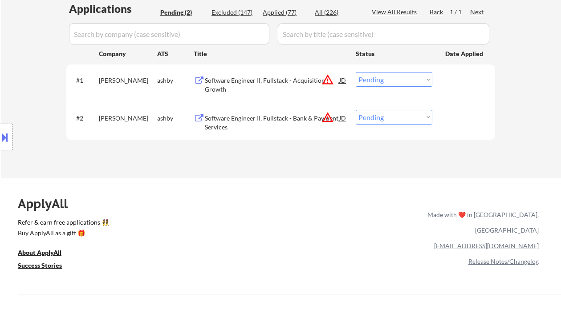
click at [288, 87] on div "Software Engineer II, Fullstack - Acquisition Growth" at bounding box center [272, 84] width 134 height 17
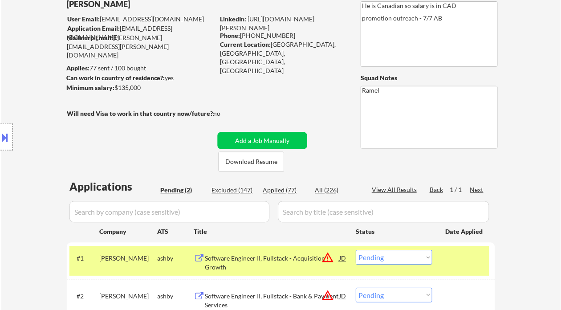
scroll to position [118, 0]
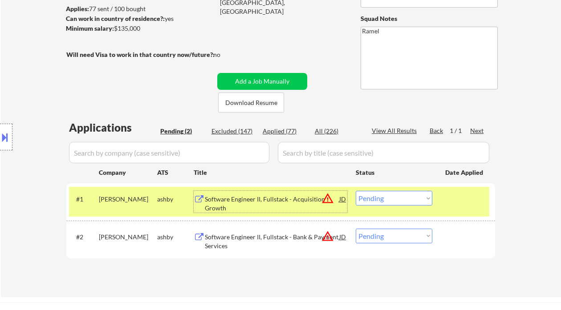
click at [273, 200] on div "Software Engineer II, Fullstack - Acquisition Growth" at bounding box center [272, 203] width 134 height 17
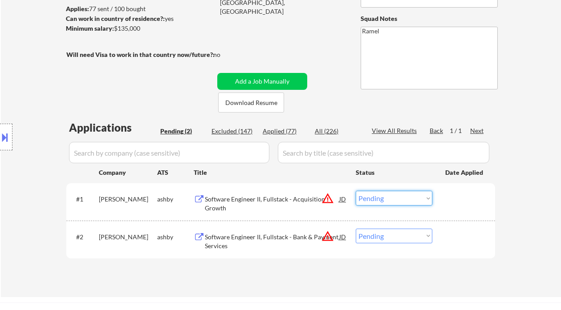
click at [396, 199] on select "Choose an option... Pending Applied Excluded (Questions) Excluded (Expired) Exc…" at bounding box center [394, 198] width 77 height 15
click at [356, 191] on select "Choose an option... Pending Applied Excluded (Questions) Excluded (Expired) Exc…" at bounding box center [394, 198] width 77 height 15
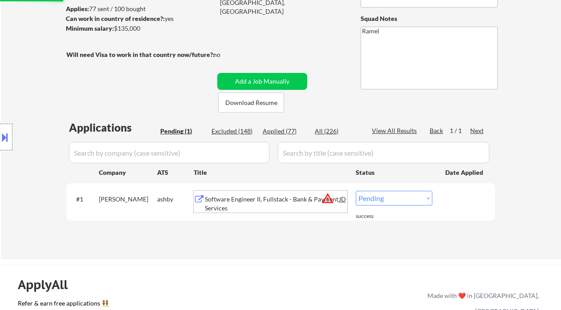
click at [286, 202] on div "Software Engineer II, Fullstack - Bank & Payment Services" at bounding box center [272, 203] width 134 height 17
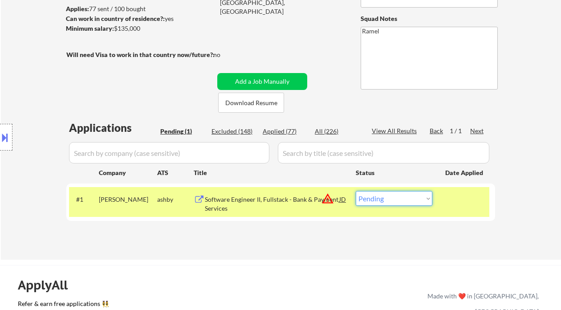
drag, startPoint x: 414, startPoint y: 197, endPoint x: 414, endPoint y: 205, distance: 8.0
click at [414, 197] on select "Choose an option... Pending Applied Excluded (Questions) Excluded (Expired) Exc…" at bounding box center [394, 198] width 77 height 15
select select ""excluded__location_""
click at [356, 191] on select "Choose an option... Pending Applied Excluded (Questions) Excluded (Expired) Exc…" at bounding box center [394, 198] width 77 height 15
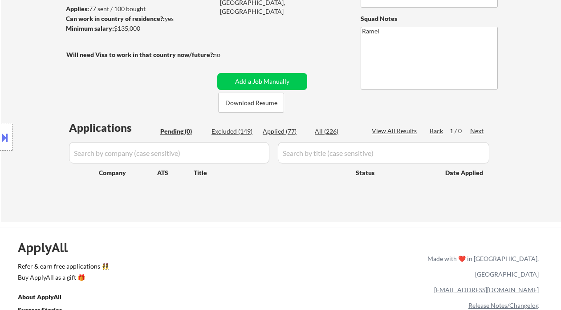
click at [10, 51] on div "← Return to /applysquad Mailslurp Inbox Job Search Builder Irving Henriquez Use…" at bounding box center [281, 69] width 560 height 305
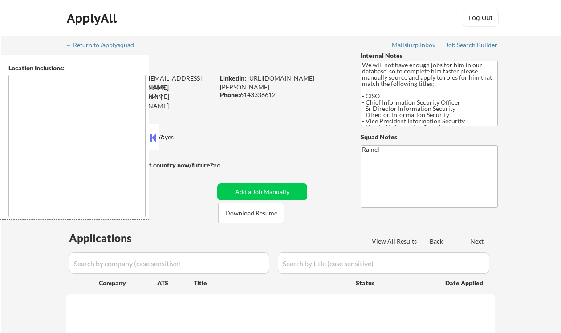
type textarea "[GEOGRAPHIC_DATA], [GEOGRAPHIC_DATA] [GEOGRAPHIC_DATA], [GEOGRAPHIC_DATA] [GEOG…"
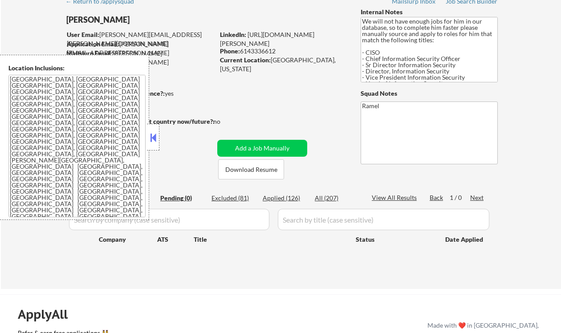
scroll to position [59, 0]
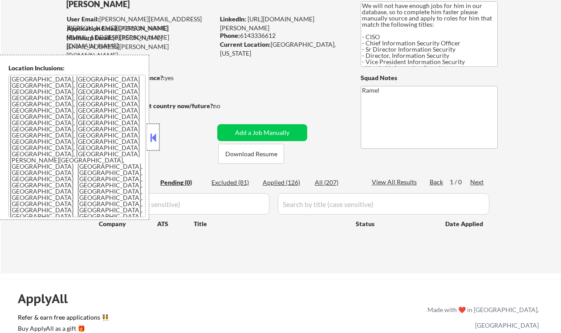
click at [158, 140] on div at bounding box center [153, 137] width 12 height 27
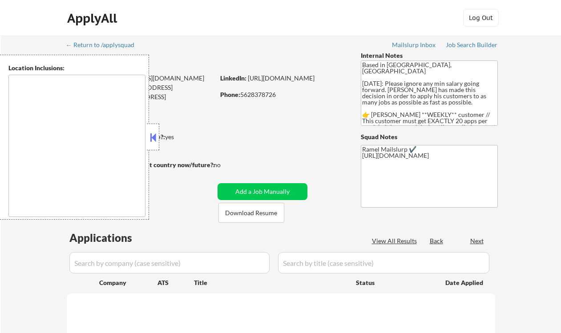
click at [157, 136] on button at bounding box center [153, 137] width 10 height 13
select select ""pending""
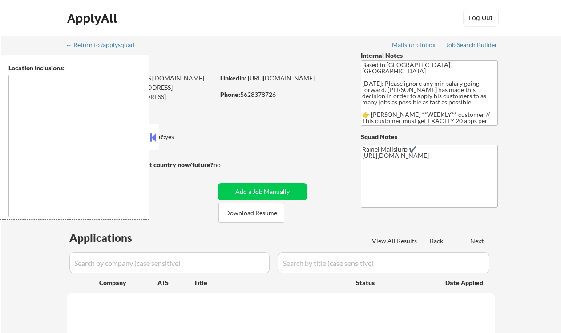
select select ""pending""
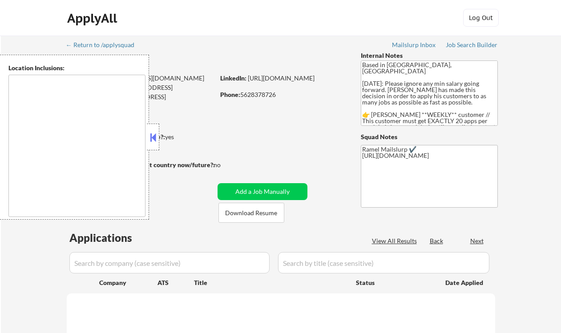
select select ""pending""
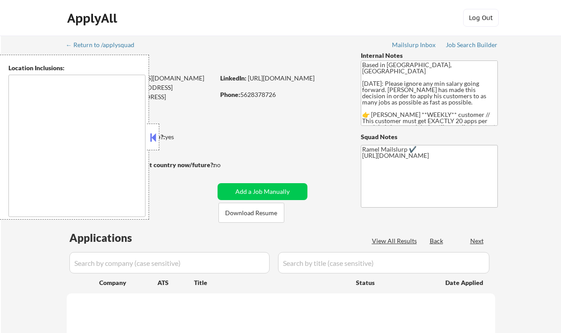
select select ""pending""
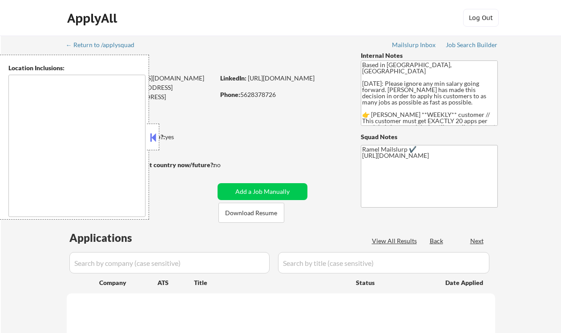
select select ""pending""
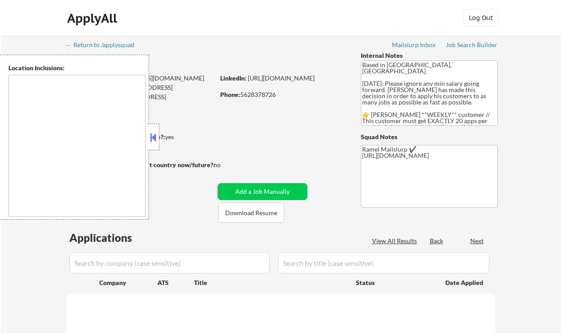
select select ""pending""
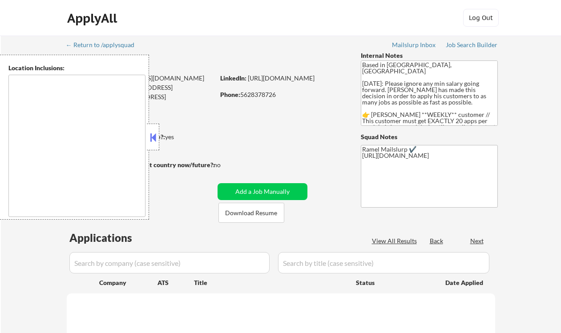
select select ""pending""
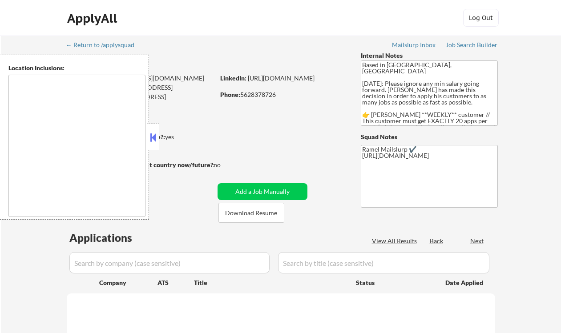
select select ""pending""
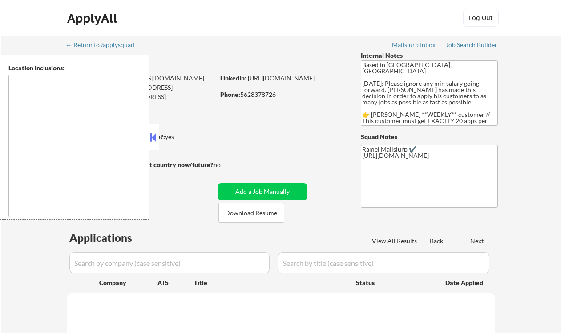
select select ""pending""
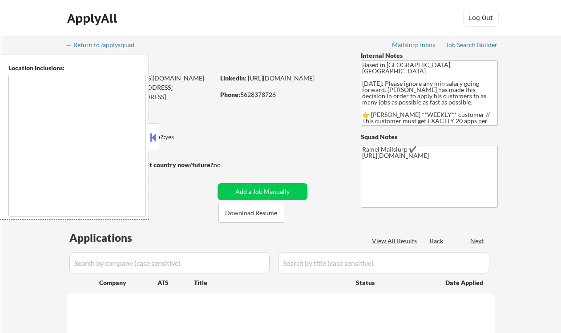
select select ""pending""
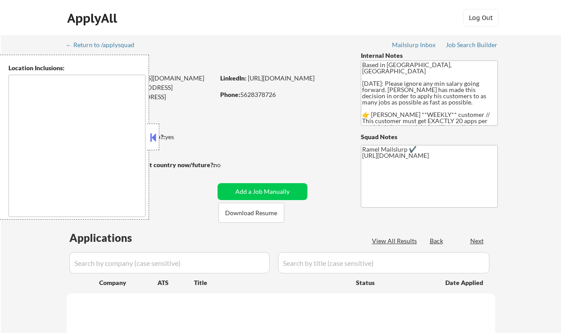
select select ""pending""
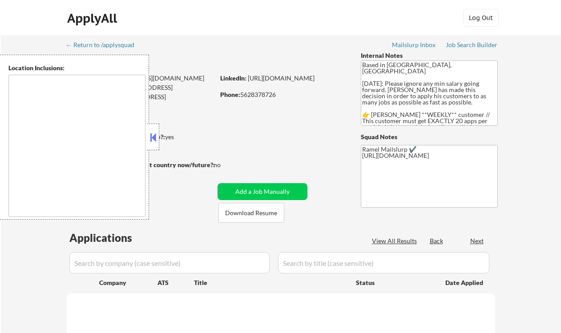
select select ""pending""
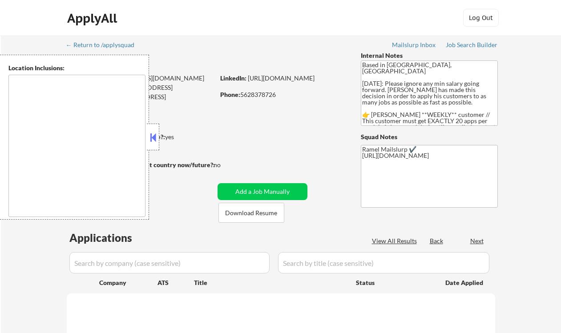
select select ""pending""
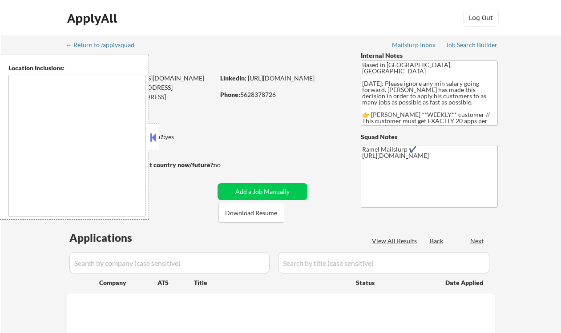
select select ""pending""
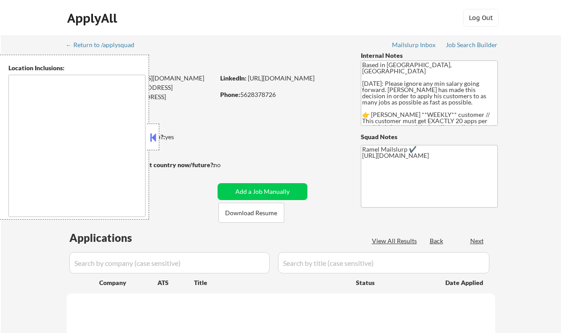
select select ""pending""
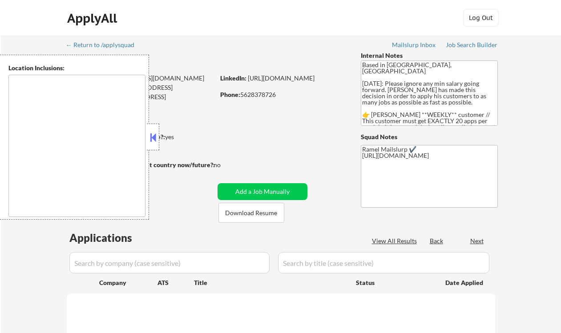
select select ""pending""
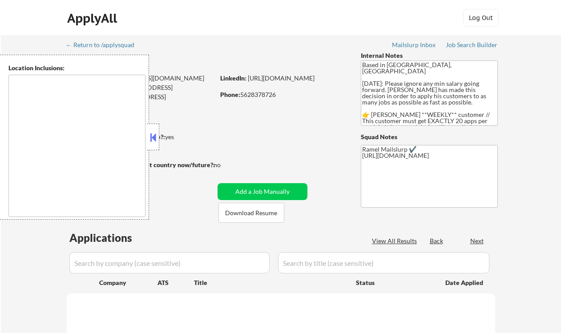
select select ""pending""
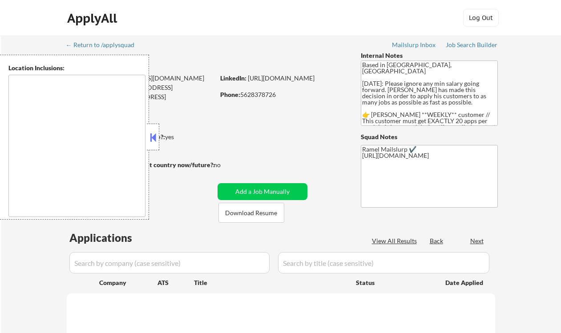
select select ""pending""
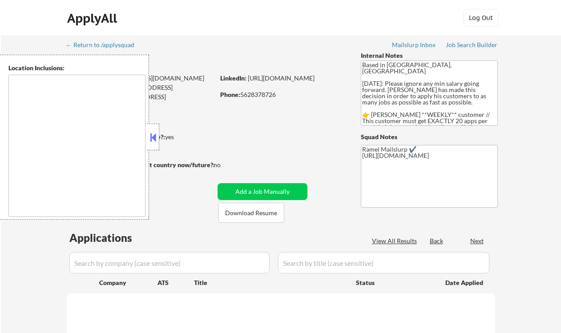
select select ""pending""
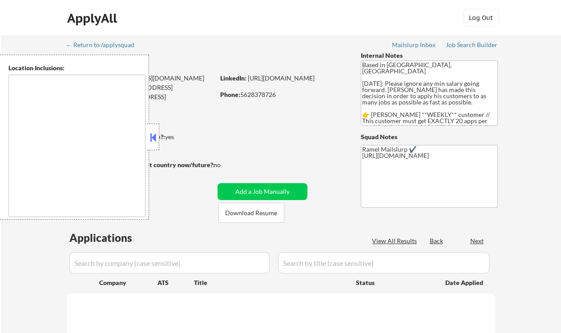
select select ""pending""
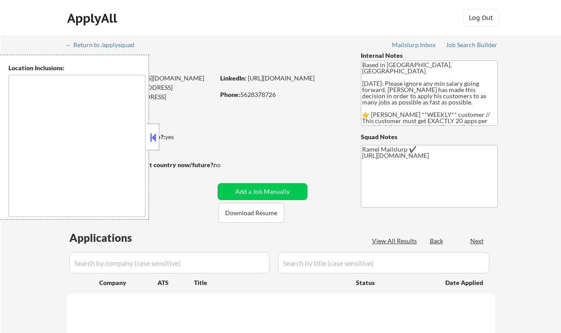
select select ""pending""
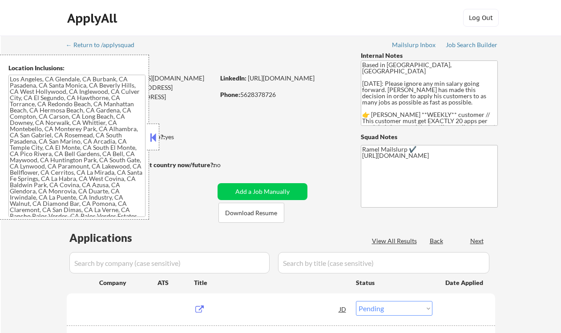
type textarea "[GEOGRAPHIC_DATA], [GEOGRAPHIC_DATA] [GEOGRAPHIC_DATA], [GEOGRAPHIC_DATA] [GEOG…"
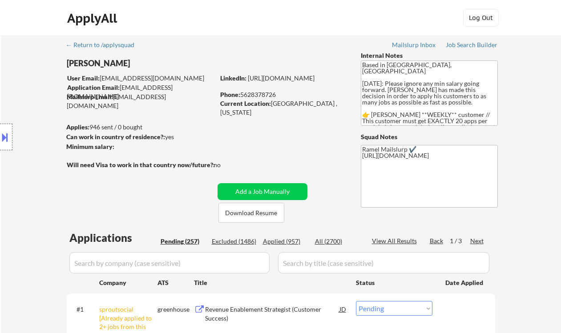
scroll to position [118, 0]
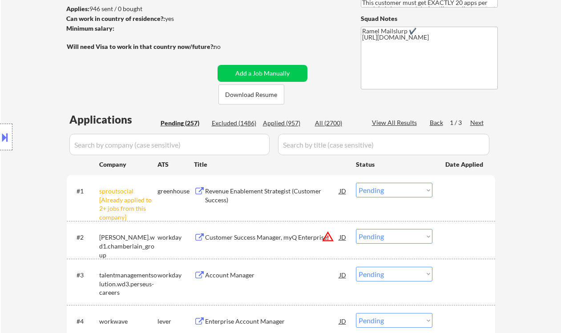
click at [391, 192] on select "Choose an option... Pending Applied Excluded (Questions) Excluded (Expired) Exc…" at bounding box center [394, 190] width 77 height 15
click at [356, 183] on select "Choose an option... Pending Applied Excluded (Questions) Excluded (Expired) Exc…" at bounding box center [394, 190] width 77 height 15
select select ""pending""
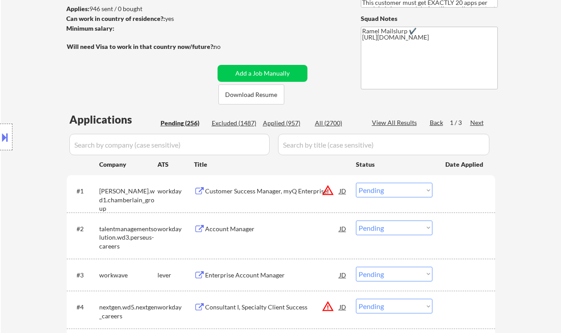
scroll to position [178, 0]
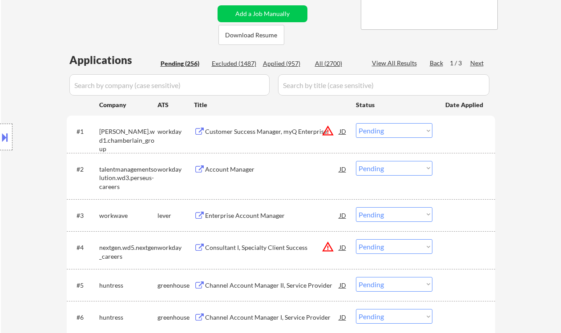
click at [227, 173] on div "Account Manager" at bounding box center [272, 169] width 134 height 9
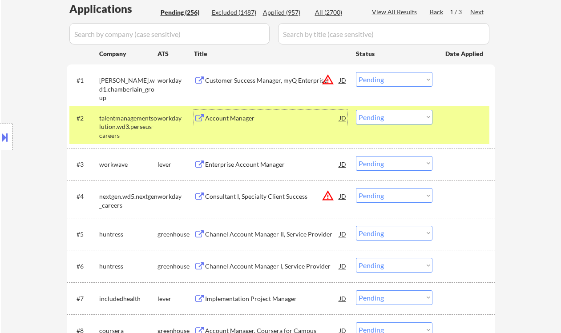
scroll to position [237, 0]
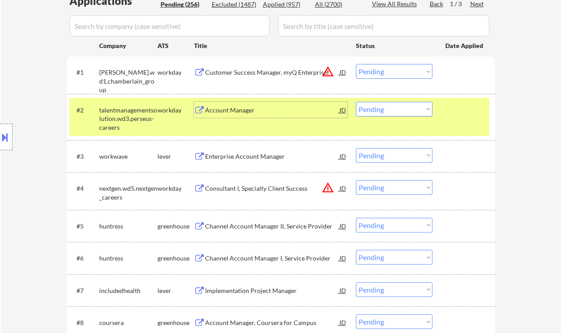
click at [260, 161] on div "Enterprise Account Manager" at bounding box center [272, 156] width 134 height 16
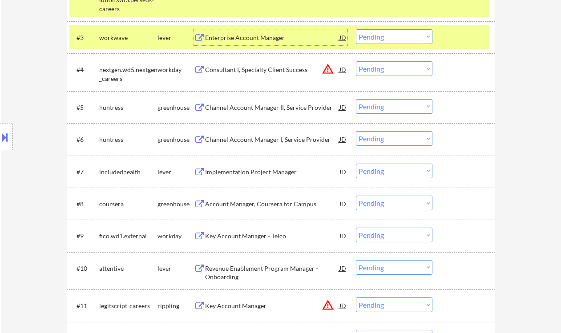
scroll to position [415, 0]
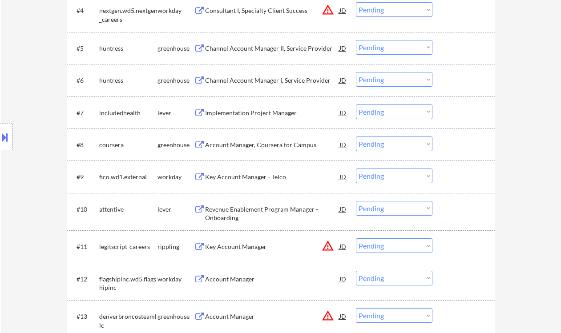
click at [260, 122] on div "#7 includedhealth lever Implementation Project Manager JD Choose an option... P…" at bounding box center [279, 113] width 420 height 24
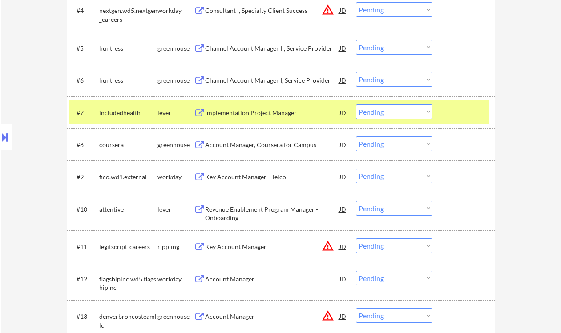
click at [263, 109] on div "Implementation Project Manager" at bounding box center [272, 113] width 134 height 9
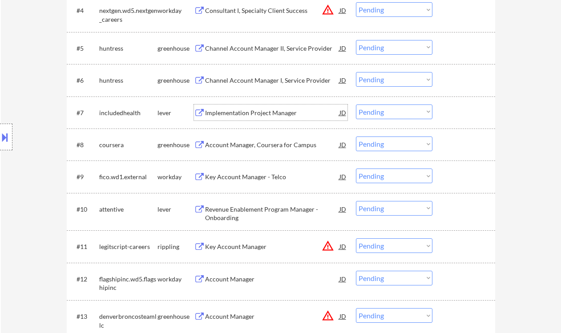
click at [397, 112] on select "Choose an option... Pending Applied Excluded (Questions) Excluded (Expired) Exc…" at bounding box center [394, 112] width 77 height 15
click at [356, 105] on select "Choose an option... Pending Applied Excluded (Questions) Excluded (Expired) Exc…" at bounding box center [394, 112] width 77 height 15
click at [259, 148] on div "Account Manager, Coursera for Campus" at bounding box center [272, 145] width 134 height 9
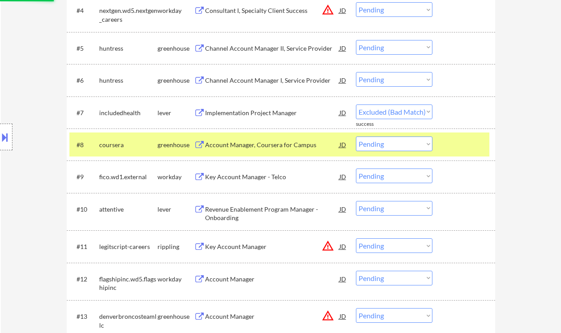
select select ""pending""
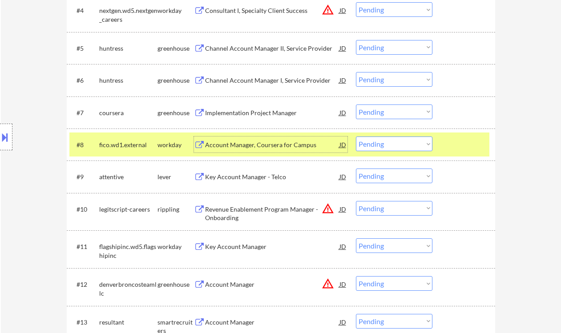
click at [393, 148] on select "Choose an option... Pending Applied Excluded (Questions) Excluded (Expired) Exc…" at bounding box center [394, 144] width 77 height 15
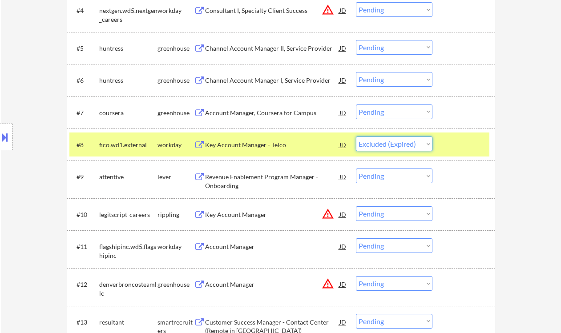
click at [356, 137] on select "Choose an option... Pending Applied Excluded (Questions) Excluded (Expired) Exc…" at bounding box center [394, 144] width 77 height 15
click at [320, 178] on div "Revenue Enablement Program Manager - Onboarding" at bounding box center [272, 181] width 134 height 17
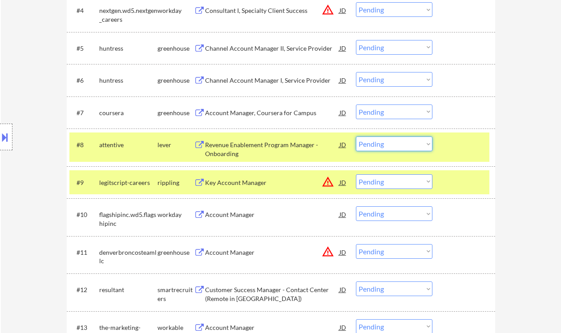
click at [394, 147] on select "Choose an option... Pending Applied Excluded (Questions) Excluded (Expired) Exc…" at bounding box center [394, 144] width 77 height 15
click at [356, 137] on select "Choose an option... Pending Applied Excluded (Questions) Excluded (Expired) Exc…" at bounding box center [394, 144] width 77 height 15
click at [255, 219] on div "Account Manager" at bounding box center [272, 214] width 134 height 16
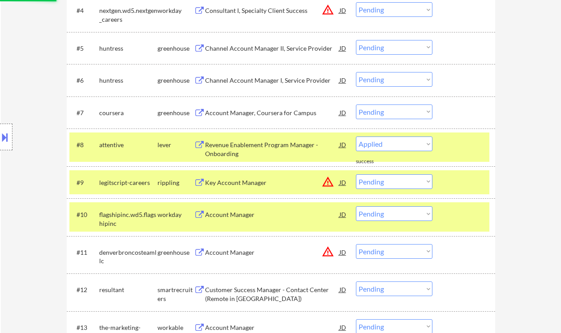
select select ""pending""
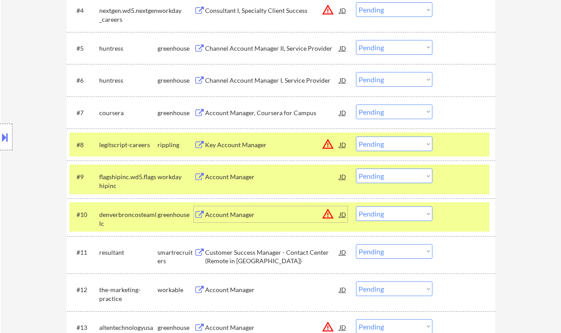
click at [402, 178] on select "Choose an option... Pending Applied Excluded (Questions) Excluded (Expired) Exc…" at bounding box center [394, 176] width 77 height 15
click at [356, 169] on select "Choose an option... Pending Applied Excluded (Questions) Excluded (Expired) Exc…" at bounding box center [394, 176] width 77 height 15
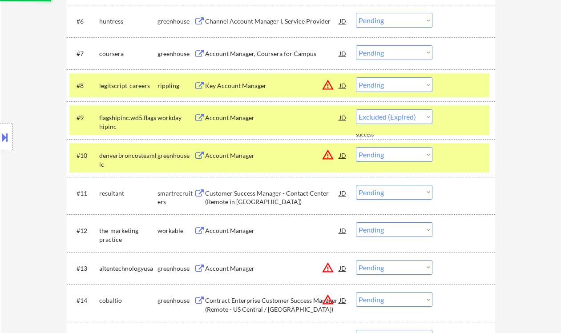
select select ""pending""
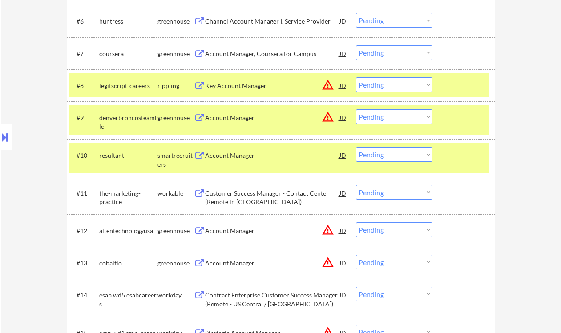
click at [225, 158] on div "Account Manager" at bounding box center [272, 155] width 134 height 9
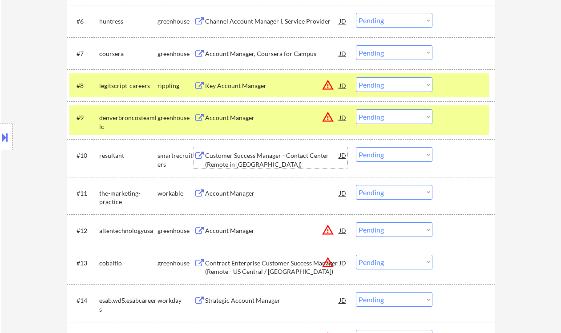
drag, startPoint x: 379, startPoint y: 150, endPoint x: 380, endPoint y: 156, distance: 6.3
click at [379, 150] on select "Choose an option... Pending Applied Excluded (Questions) Excluded (Expired) Exc…" at bounding box center [394, 154] width 77 height 15
click at [356, 147] on select "Choose an option... Pending Applied Excluded (Questions) Excluded (Expired) Exc…" at bounding box center [394, 154] width 77 height 15
click at [243, 197] on div "Account Manager" at bounding box center [272, 193] width 134 height 9
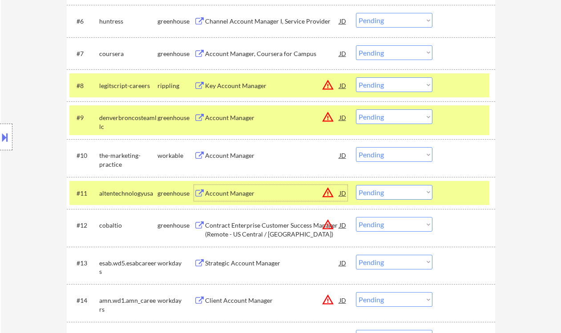
click at [403, 155] on select "Choose an option... Pending Applied Excluded (Questions) Excluded (Expired) Exc…" at bounding box center [394, 154] width 77 height 15
drag, startPoint x: 246, startPoint y: 153, endPoint x: 243, endPoint y: 143, distance: 9.9
click at [246, 153] on div "Account Manager" at bounding box center [272, 155] width 134 height 9
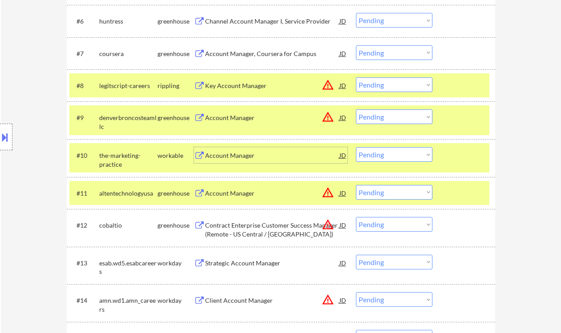
click at [397, 158] on select "Choose an option... Pending Applied Excluded (Questions) Excluded (Expired) Exc…" at bounding box center [394, 154] width 77 height 15
click at [356, 147] on select "Choose an option... Pending Applied Excluded (Questions) Excluded (Expired) Exc…" at bounding box center [394, 154] width 77 height 15
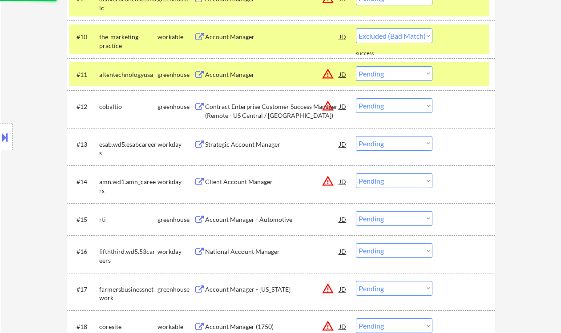
scroll to position [652, 0]
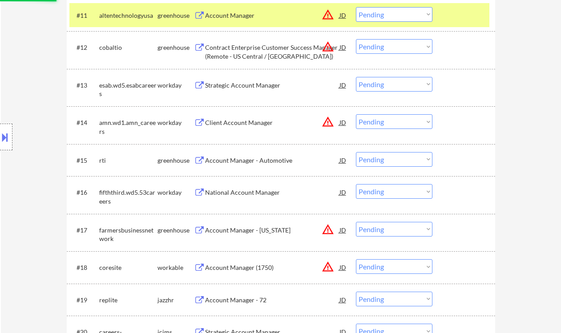
select select ""pending""
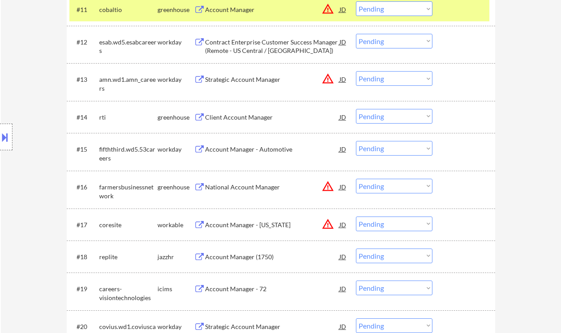
click at [255, 120] on div "Client Account Manager" at bounding box center [272, 117] width 134 height 9
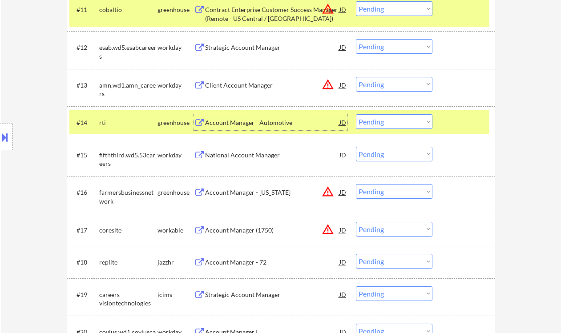
drag, startPoint x: 408, startPoint y: 123, endPoint x: 411, endPoint y: 129, distance: 6.8
click at [408, 123] on select "Choose an option... Pending Applied Excluded (Questions) Excluded (Expired) Exc…" at bounding box center [394, 121] width 77 height 15
click at [356, 114] on select "Choose an option... Pending Applied Excluded (Questions) Excluded (Expired) Exc…" at bounding box center [394, 121] width 77 height 15
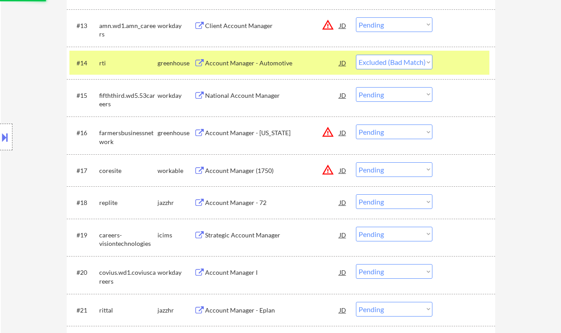
scroll to position [771, 0]
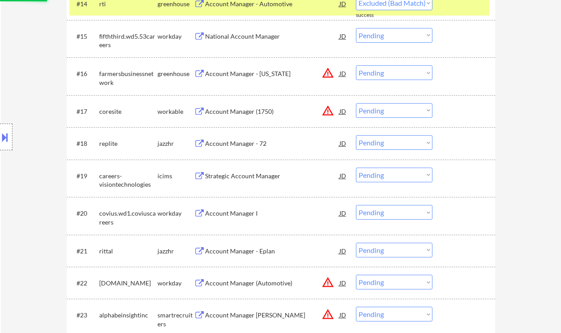
click at [259, 146] on div "Account Manager - 72" at bounding box center [272, 143] width 134 height 9
select select ""pending""
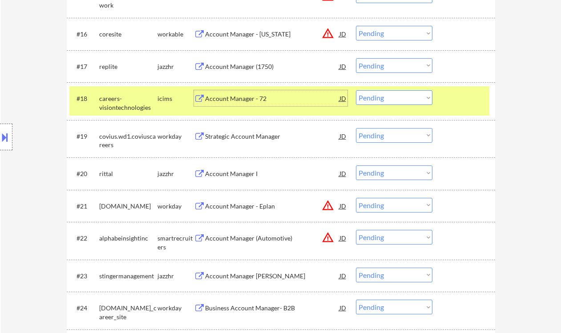
scroll to position [830, 0]
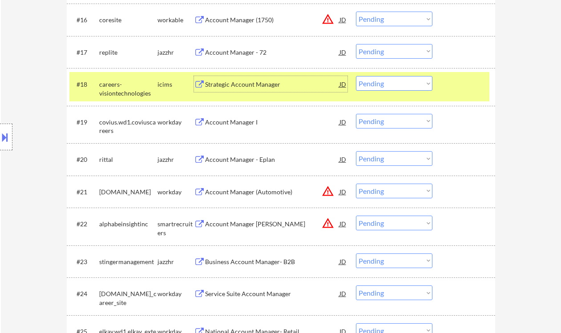
click at [407, 83] on select "Choose an option... Pending Applied Excluded (Questions) Excluded (Expired) Exc…" at bounding box center [394, 83] width 77 height 15
click at [356, 76] on select "Choose an option... Pending Applied Excluded (Questions) Excluded (Expired) Exc…" at bounding box center [394, 83] width 77 height 15
click at [237, 122] on div "Account Manager I" at bounding box center [272, 122] width 134 height 9
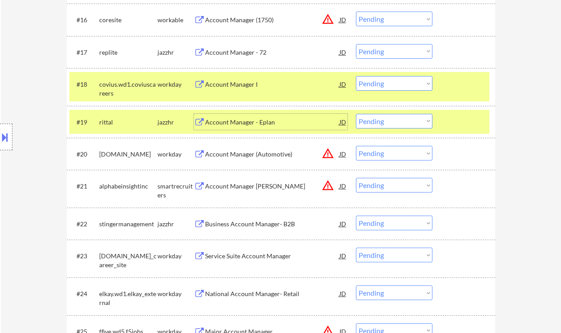
click at [401, 84] on select "Choose an option... Pending Applied Excluded (Questions) Excluded (Expired) Exc…" at bounding box center [394, 83] width 77 height 15
click at [356, 76] on select "Choose an option... Pending Applied Excluded (Questions) Excluded (Expired) Exc…" at bounding box center [394, 83] width 77 height 15
drag, startPoint x: 381, startPoint y: 155, endPoint x: 384, endPoint y: 160, distance: 5.6
click at [381, 155] on select "Choose an option... Pending Applied Excluded (Questions) Excluded (Expired) Exc…" at bounding box center [394, 153] width 77 height 15
select select ""pending""
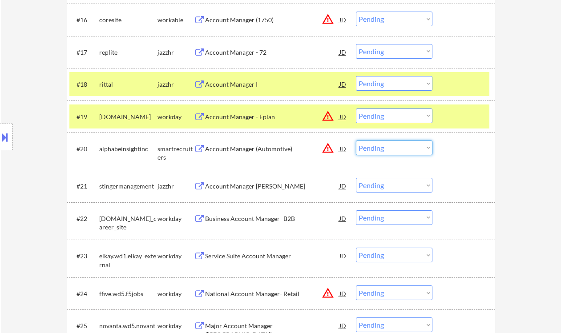
select select ""excluded__location_""
click at [356, 141] on select "Choose an option... Pending Applied Excluded (Questions) Excluded (Expired) Exc…" at bounding box center [394, 148] width 77 height 15
drag, startPoint x: 367, startPoint y: 115, endPoint x: 373, endPoint y: 122, distance: 9.8
click at [367, 115] on select "Choose an option... Pending Applied Excluded (Questions) Excluded (Expired) Exc…" at bounding box center [394, 116] width 77 height 15
select select ""excluded__location_""
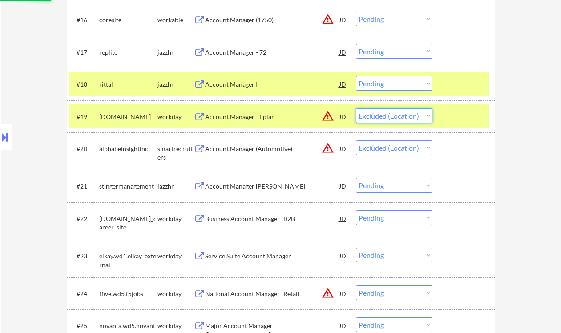
click at [356, 109] on select "Choose an option... Pending Applied Excluded (Questions) Excluded (Expired) Exc…" at bounding box center [394, 116] width 77 height 15
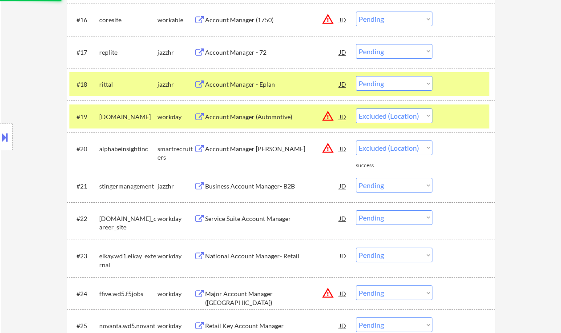
click at [255, 186] on div "Business Account Manager- B2B" at bounding box center [272, 186] width 134 height 9
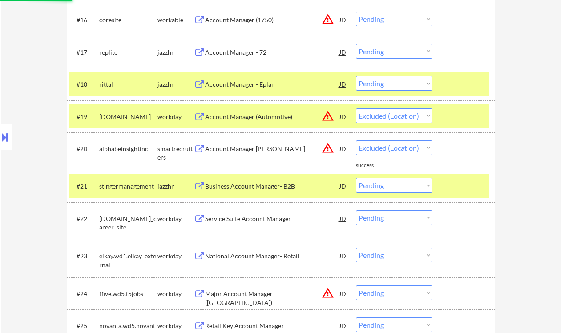
select select ""pending""
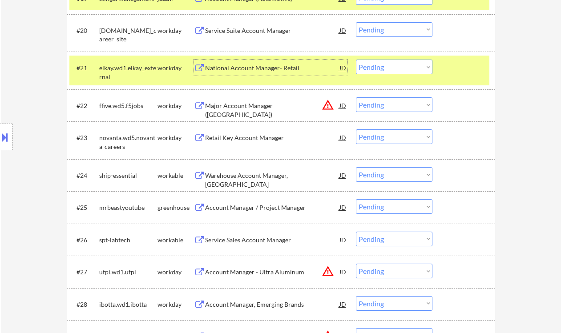
scroll to position [949, 0]
click at [263, 243] on div "Service Sales Account Manager" at bounding box center [272, 239] width 134 height 9
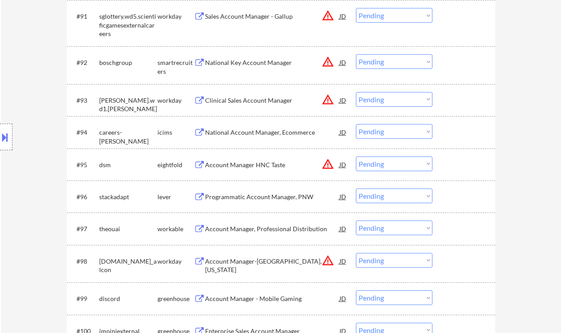
scroll to position [3688, 0]
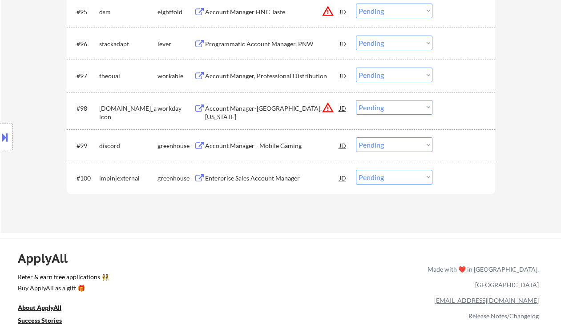
click at [252, 177] on div "Enterprise Sales Account Manager" at bounding box center [272, 178] width 134 height 9
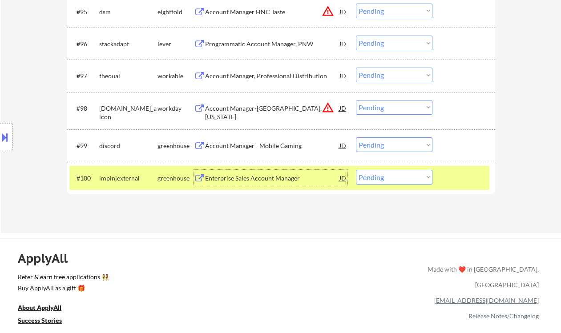
click at [267, 146] on div "Account Manager - Mobile Gaming" at bounding box center [272, 146] width 134 height 9
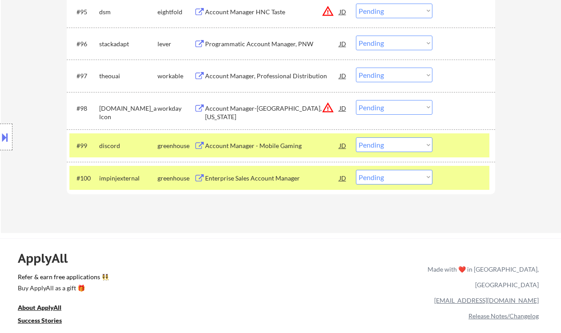
click at [403, 133] on div "#99 discord greenhouse Account Manager - Mobile Gaming JD warning_amber Choose …" at bounding box center [281, 146] width 429 height 32
click at [401, 137] on div "#99 discord greenhouse Account Manager - Mobile Gaming JD warning_amber Choose …" at bounding box center [279, 146] width 420 height 24
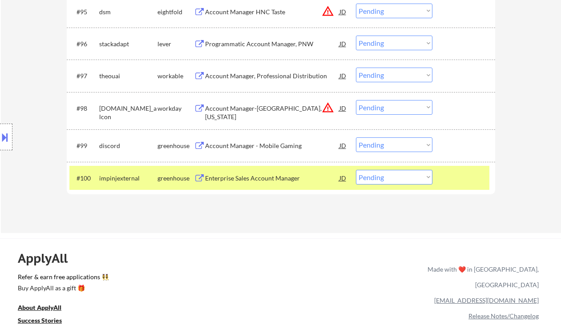
click at [407, 150] on select "Choose an option... Pending Applied Excluded (Questions) Excluded (Expired) Exc…" at bounding box center [394, 145] width 77 height 15
click at [356, 138] on select "Choose an option... Pending Applied Excluded (Questions) Excluded (Expired) Exc…" at bounding box center [394, 145] width 77 height 15
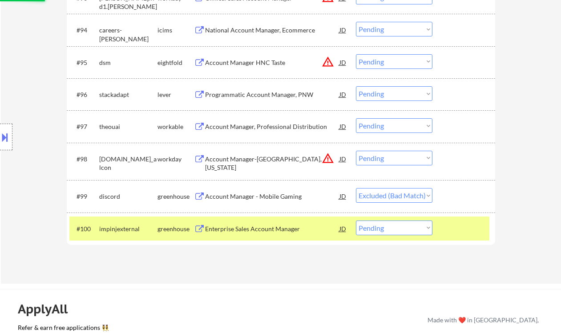
scroll to position [3629, 0]
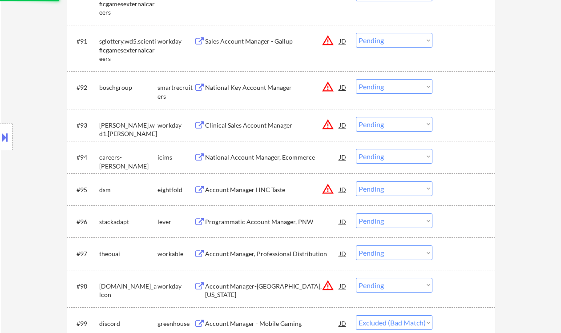
select select ""pending""
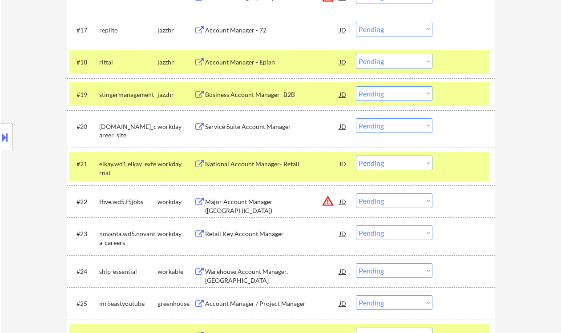
scroll to position [850, 0]
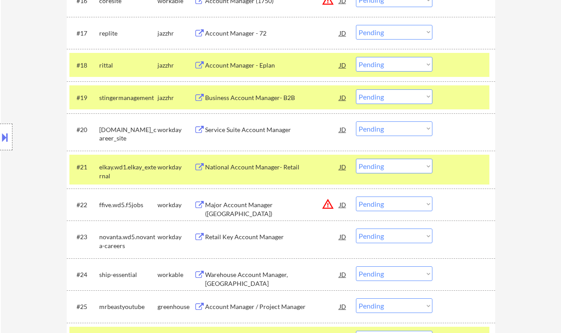
click at [271, 277] on div "Warehouse Account Manager, [GEOGRAPHIC_DATA]" at bounding box center [272, 279] width 134 height 17
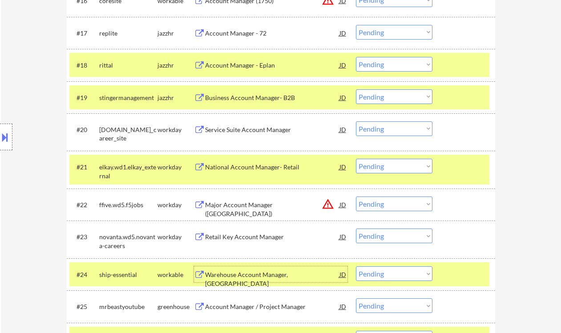
scroll to position [731, 0]
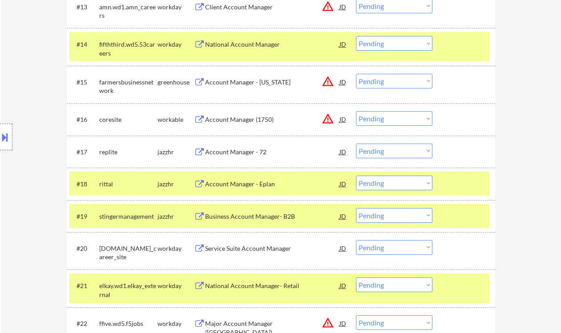
click at [250, 153] on div "Account Manager - 72" at bounding box center [272, 152] width 134 height 9
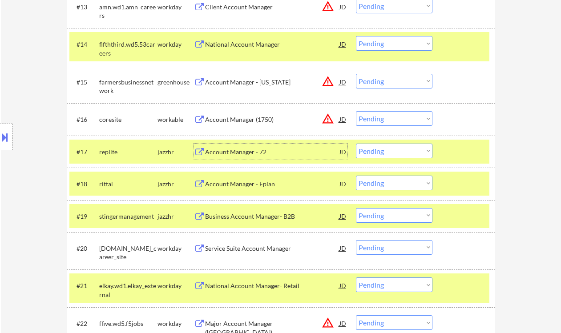
click at [390, 153] on select "Choose an option... Pending Applied Excluded (Questions) Excluded (Expired) Exc…" at bounding box center [394, 151] width 77 height 15
click at [356, 144] on select "Choose an option... Pending Applied Excluded (Questions) Excluded (Expired) Exc…" at bounding box center [394, 151] width 77 height 15
click at [258, 186] on div "Account Manager - Eplan" at bounding box center [272, 184] width 134 height 9
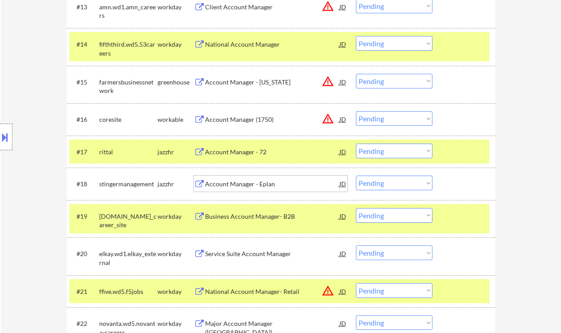
click at [401, 150] on select "Choose an option... Pending Applied Excluded (Questions) Excluded (Expired) Exc…" at bounding box center [394, 151] width 77 height 15
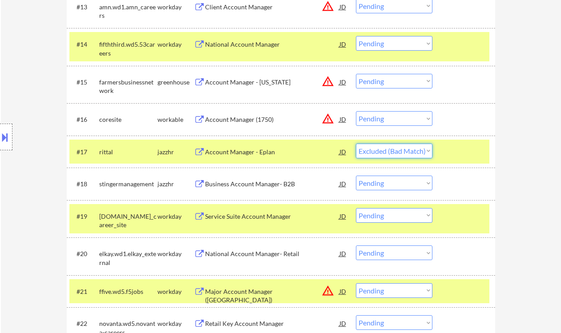
click at [356, 144] on select "Choose an option... Pending Applied Excluded (Questions) Excluded (Expired) Exc…" at bounding box center [394, 151] width 77 height 15
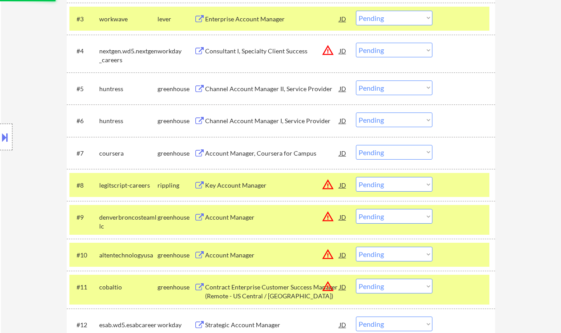
scroll to position [256, 0]
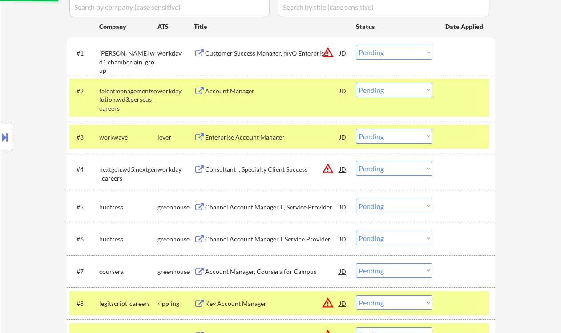
select select ""pending""
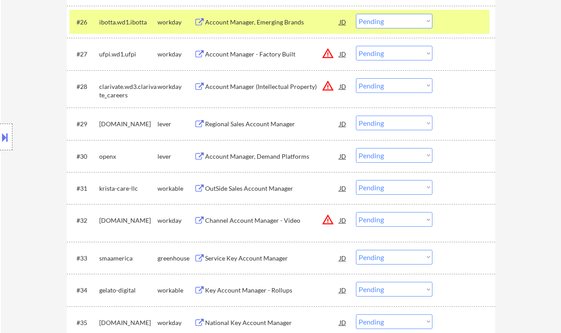
scroll to position [1265, 0]
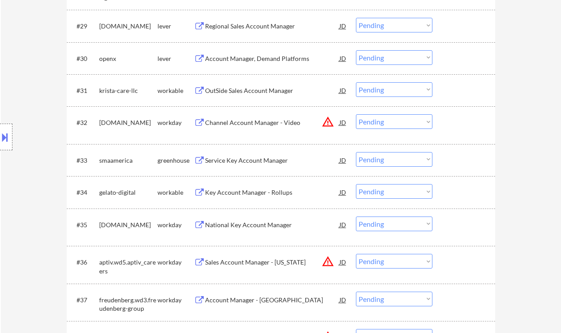
click at [247, 162] on div "Service Key Account Manager" at bounding box center [272, 160] width 134 height 9
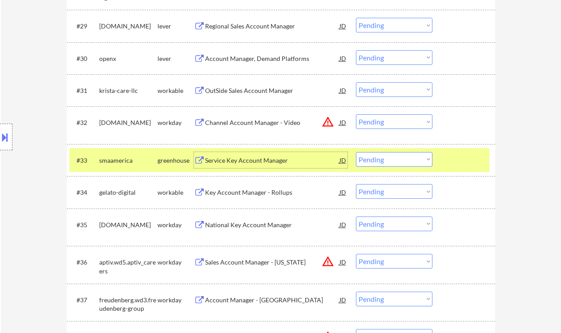
click at [390, 162] on select "Choose an option... Pending Applied Excluded (Questions) Excluded (Expired) Exc…" at bounding box center [394, 159] width 77 height 15
click at [356, 152] on select "Choose an option... Pending Applied Excluded (Questions) Excluded (Expired) Exc…" at bounding box center [394, 159] width 77 height 15
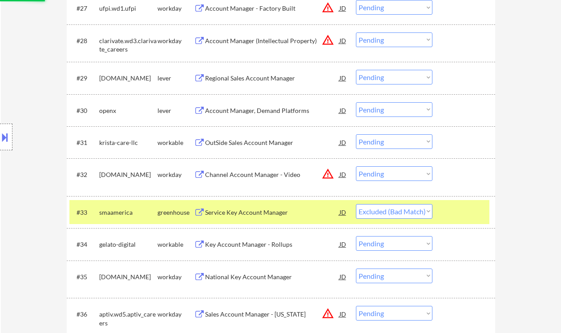
scroll to position [1206, 0]
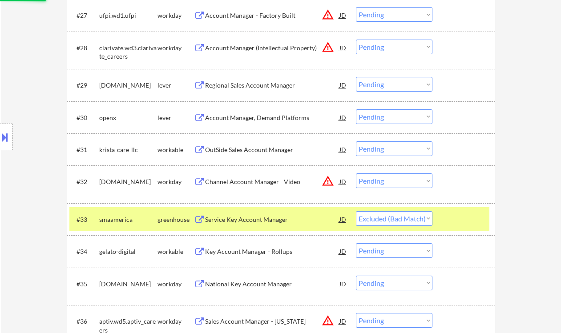
click at [251, 121] on div "Account Manager, Demand Platforms" at bounding box center [272, 117] width 134 height 9
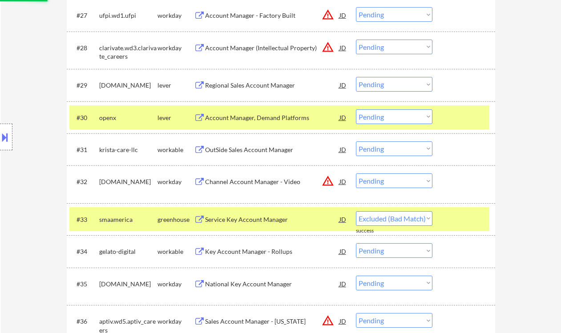
select select ""pending""
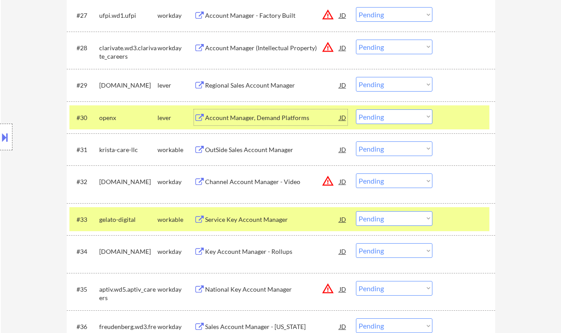
click at [361, 117] on select "Choose an option... Pending Applied Excluded (Questions) Excluded (Expired) Exc…" at bounding box center [394, 116] width 77 height 15
click at [356, 109] on select "Choose an option... Pending Applied Excluded (Questions) Excluded (Expired) Exc…" at bounding box center [394, 116] width 77 height 15
drag, startPoint x: 254, startPoint y: 84, endPoint x: 261, endPoint y: 85, distance: 7.2
click at [254, 84] on div "Regional Sales Account Manager" at bounding box center [272, 85] width 134 height 9
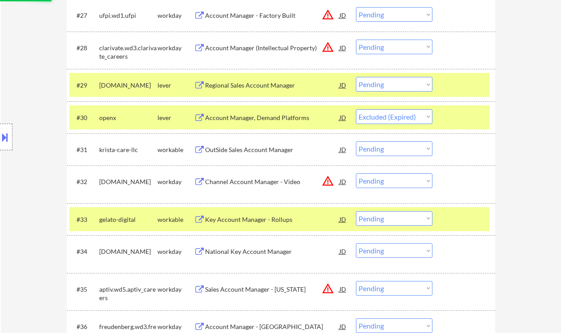
select select ""pending""
